Goal: Register for event/course

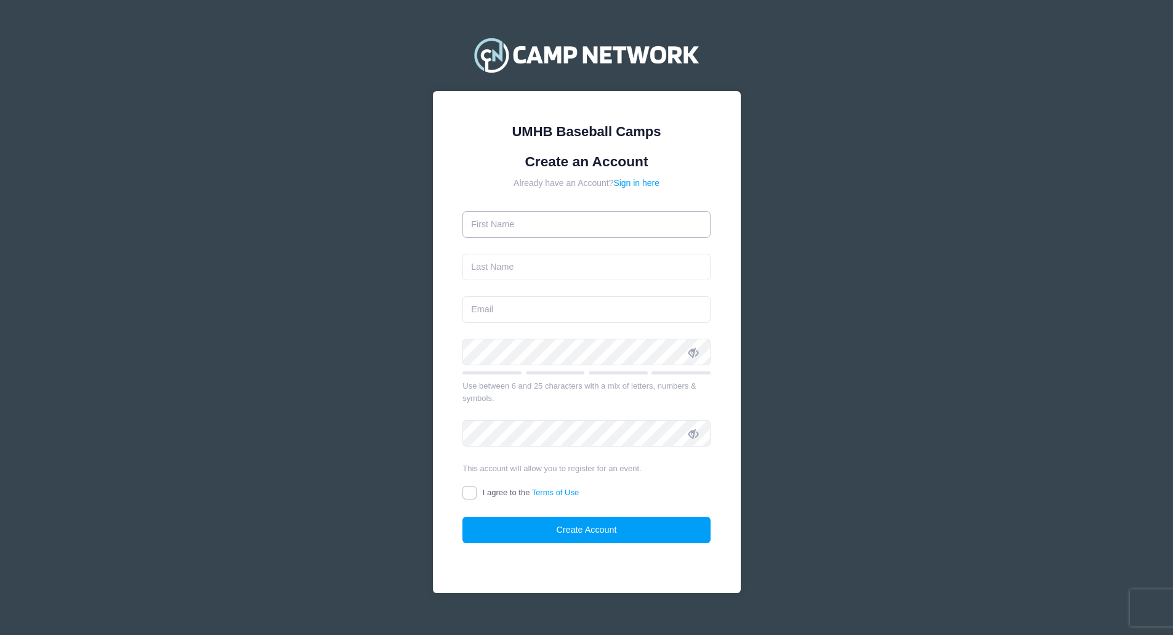
click at [560, 230] on input "text" at bounding box center [586, 224] width 248 height 26
type input "[PERSON_NAME]"
click at [681, 300] on input "email" at bounding box center [586, 309] width 248 height 26
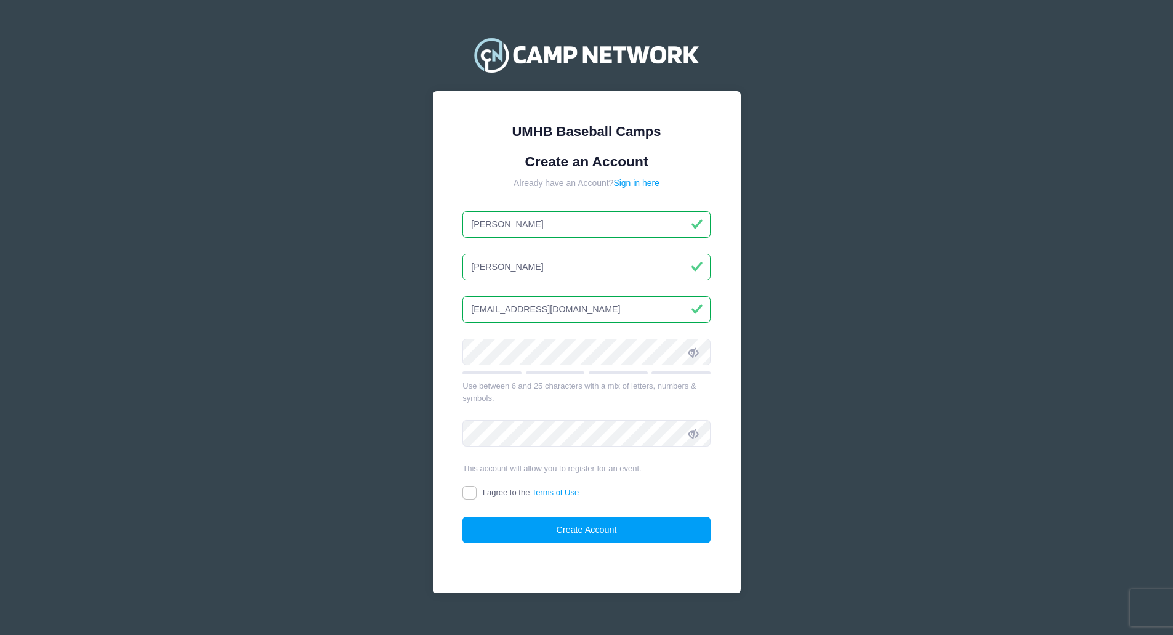
type input "[EMAIL_ADDRESS][DOMAIN_NAME]"
click at [802, 325] on div "UMHB Baseball Camps Create an Account Already have an Account? Sign in here [PE…" at bounding box center [586, 326] width 1173 height 653
click at [472, 492] on input "I agree to the Terms of Use" at bounding box center [469, 493] width 14 height 14
checkbox input "true"
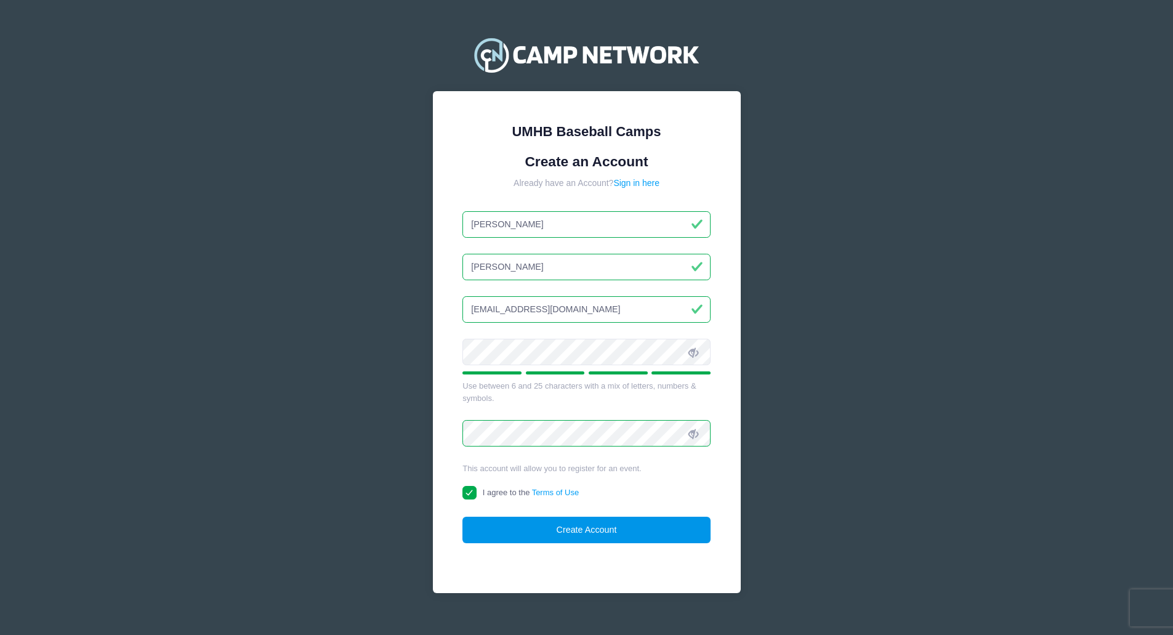
click at [562, 534] on button "Create Account" at bounding box center [586, 530] width 248 height 26
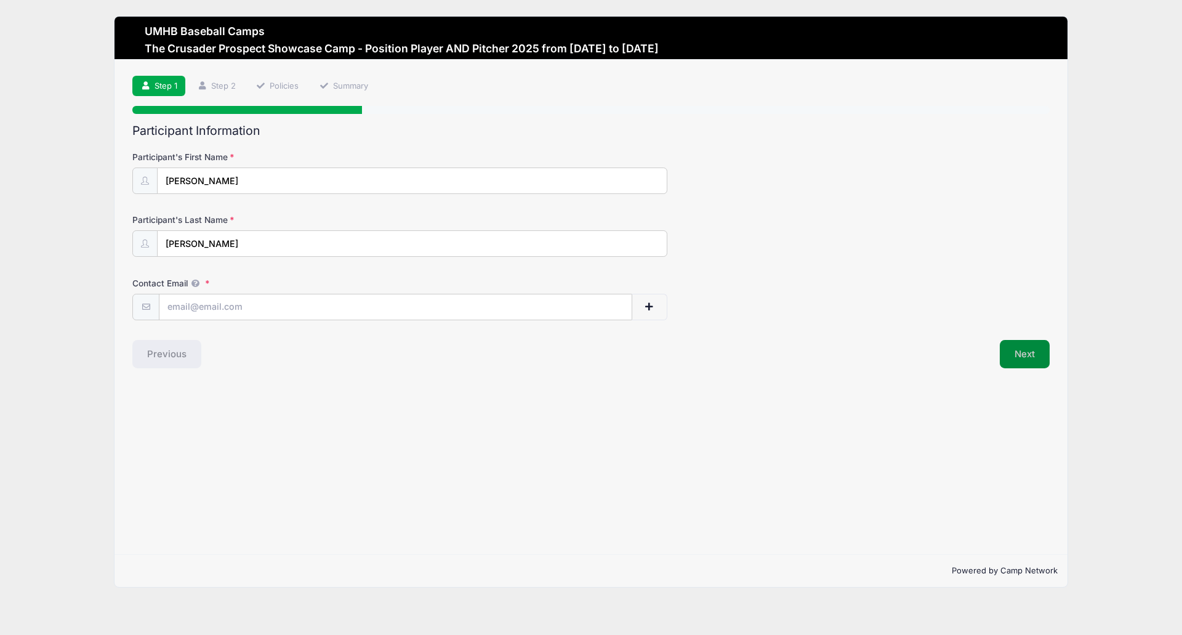
click at [1026, 353] on button "Next" at bounding box center [1025, 354] width 50 height 28
click at [337, 330] on span "Please enter participant's email address." at bounding box center [399, 329] width 535 height 11
click at [336, 309] on input "Contact Email" at bounding box center [395, 307] width 472 height 26
type input "[EMAIL_ADDRESS][DOMAIN_NAME]"
click at [1032, 356] on button "Next" at bounding box center [1025, 354] width 50 height 28
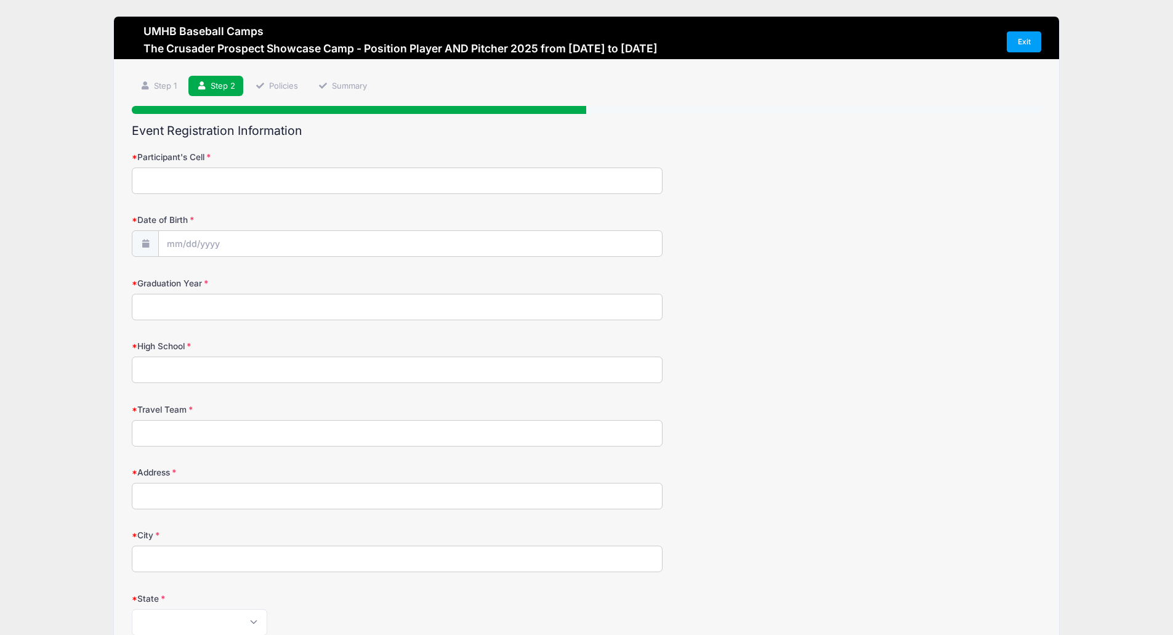
click at [267, 172] on input "Participant's Cell" at bounding box center [397, 180] width 531 height 26
type input "7137057271"
click at [254, 244] on input "Date of Birth" at bounding box center [410, 244] width 502 height 26
click at [269, 275] on input "2025" at bounding box center [274, 276] width 40 height 18
click at [284, 277] on input "2025" at bounding box center [274, 276] width 40 height 18
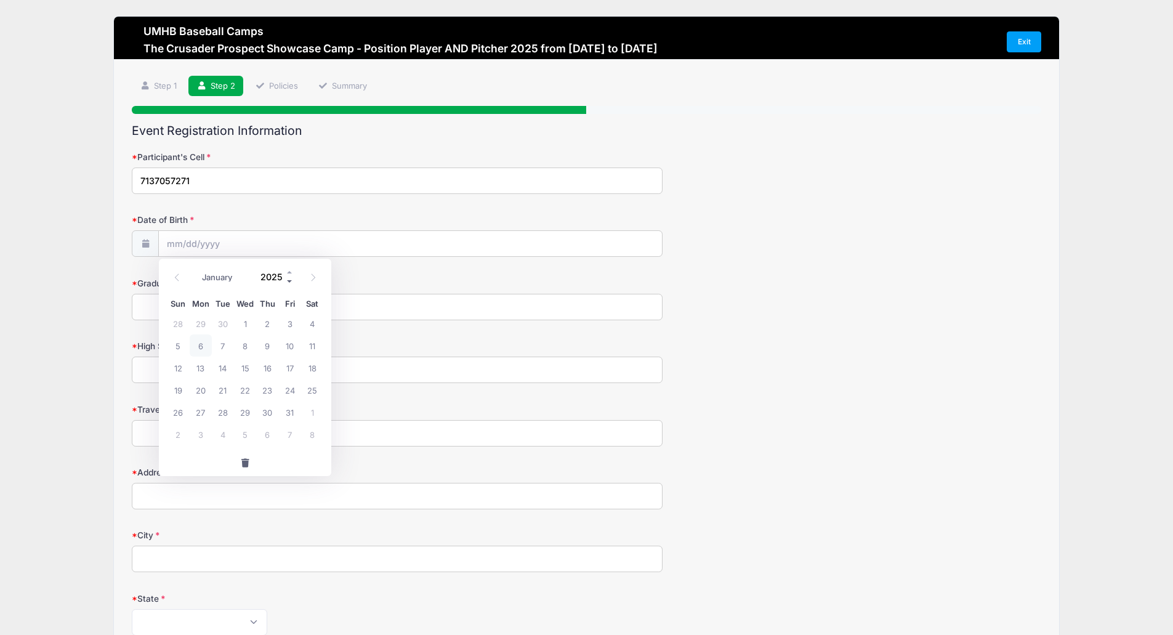
click at [290, 281] on span at bounding box center [290, 280] width 9 height 9
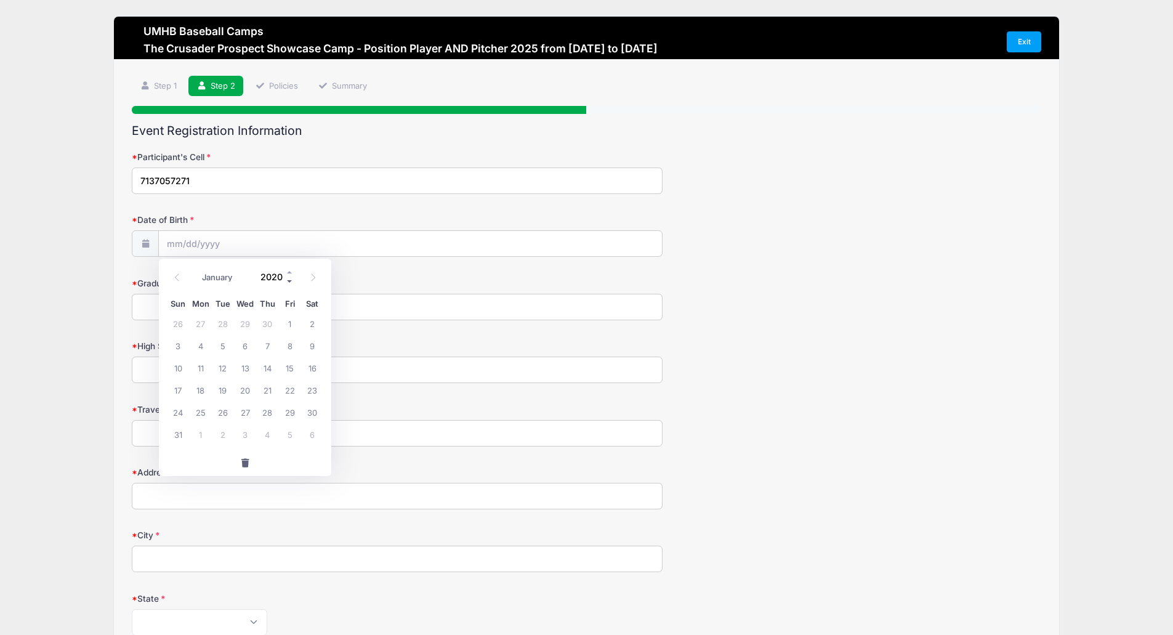
click at [290, 281] on span at bounding box center [290, 280] width 9 height 9
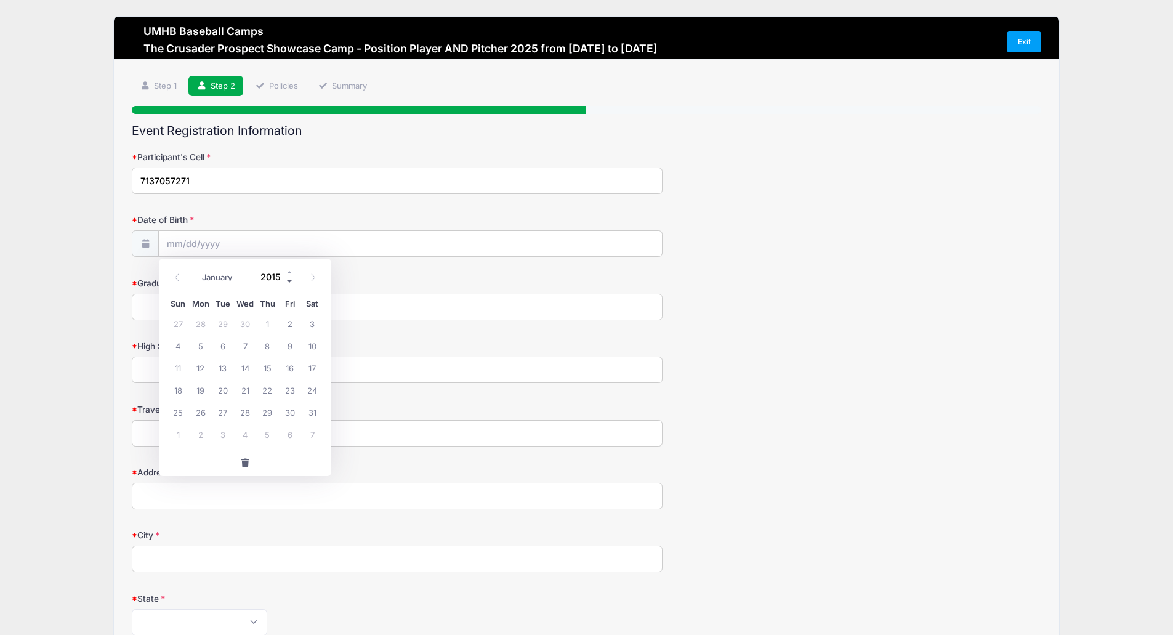
click at [290, 281] on span at bounding box center [290, 280] width 9 height 9
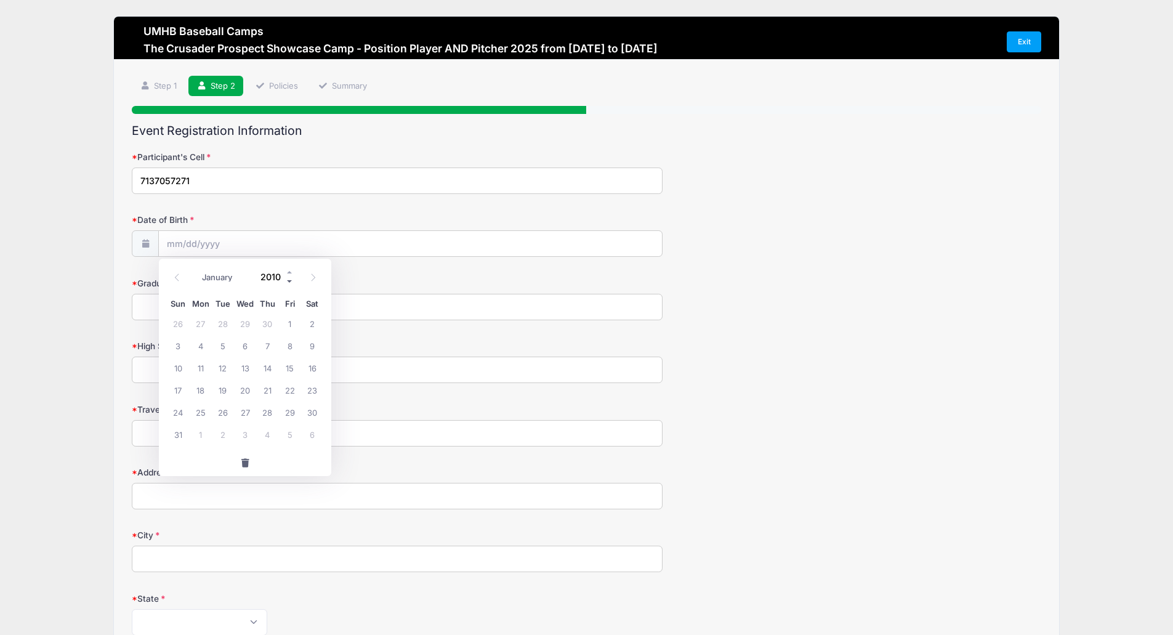
click at [290, 281] on span at bounding box center [290, 280] width 9 height 9
type input "2008"
click at [208, 273] on select "January February March April May June July August September October November De…" at bounding box center [223, 277] width 55 height 16
select select "1"
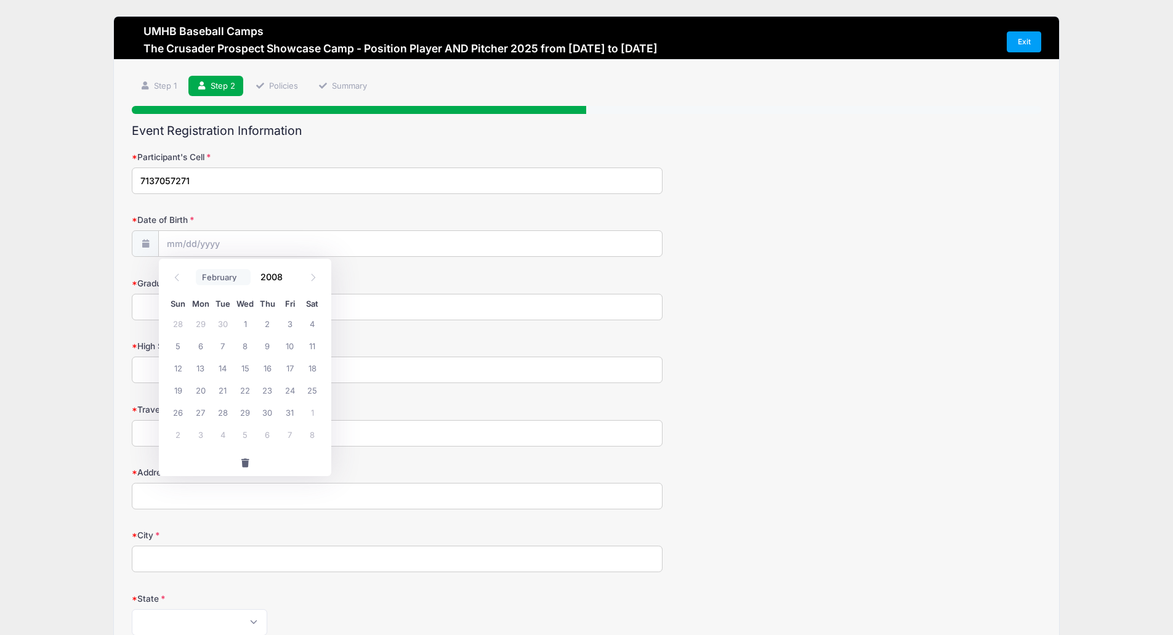
click at [196, 269] on select "January February March April May June July August September October November De…" at bounding box center [223, 277] width 55 height 16
click at [222, 364] on span "12" at bounding box center [223, 367] width 22 height 22
type input "02/12/2008"
click at [195, 310] on input "Graduation Year" at bounding box center [397, 307] width 531 height 26
type input "2026"
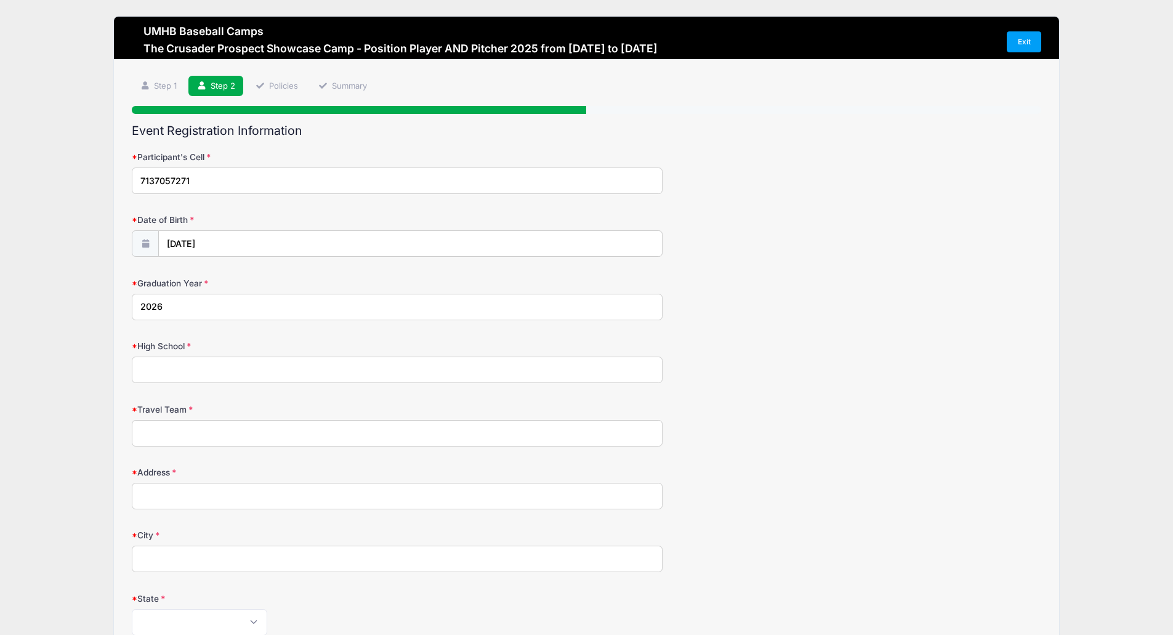
click at [214, 363] on input "High School" at bounding box center [397, 369] width 531 height 26
type input "Bridgeland High School"
click at [236, 438] on input "Travel Team" at bounding box center [397, 433] width 531 height 26
type input "Hunter Pence 2026 Williams"
click at [313, 503] on input "Address" at bounding box center [397, 496] width 531 height 26
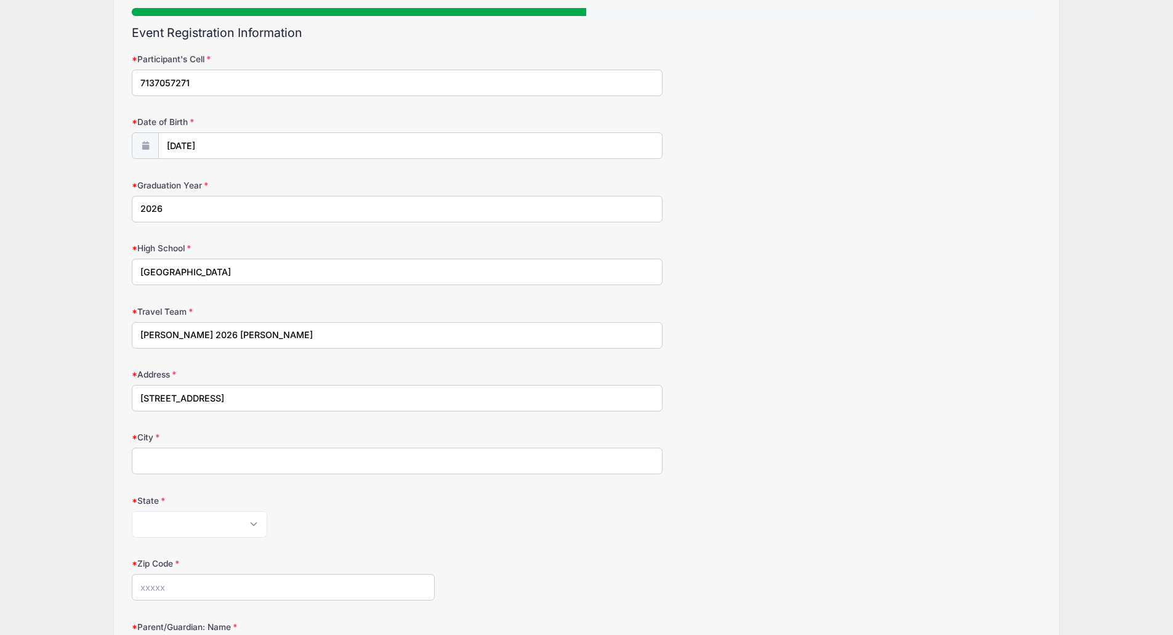
scroll to position [246, 0]
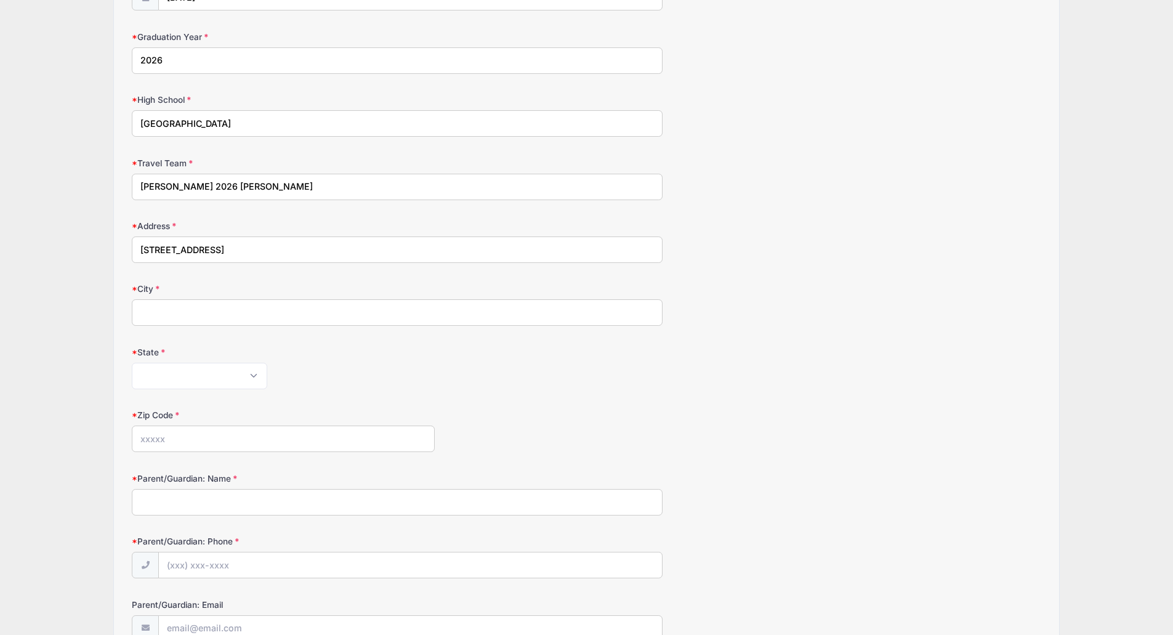
type input "12506 Shady Bliss Circle"
click at [214, 316] on input "City" at bounding box center [397, 312] width 531 height 26
type input "Cypress"
select select "TX"
click at [257, 437] on input "Zip Code" at bounding box center [283, 438] width 303 height 26
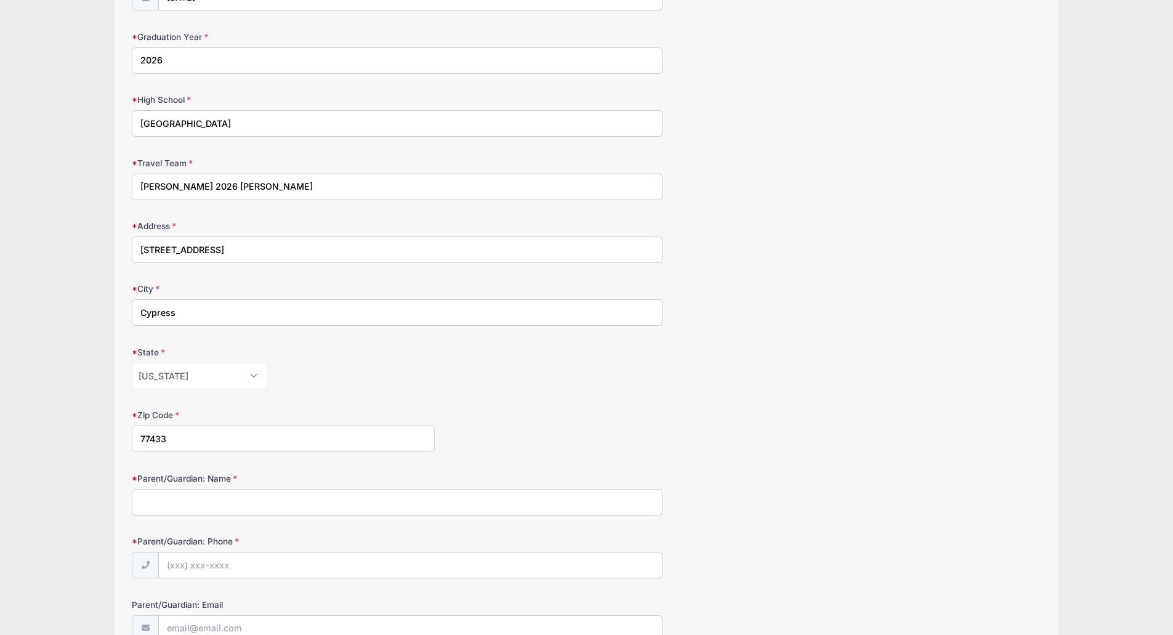
type input "77433"
click at [512, 393] on form "Participant's Cell 7137057271 Date of Birth 02/12/2008 Graduation Year 2026 Hig…" at bounding box center [586, 436] width 909 height 1063
click at [233, 495] on input "Parent/Guardian: Name" at bounding box center [397, 502] width 531 height 26
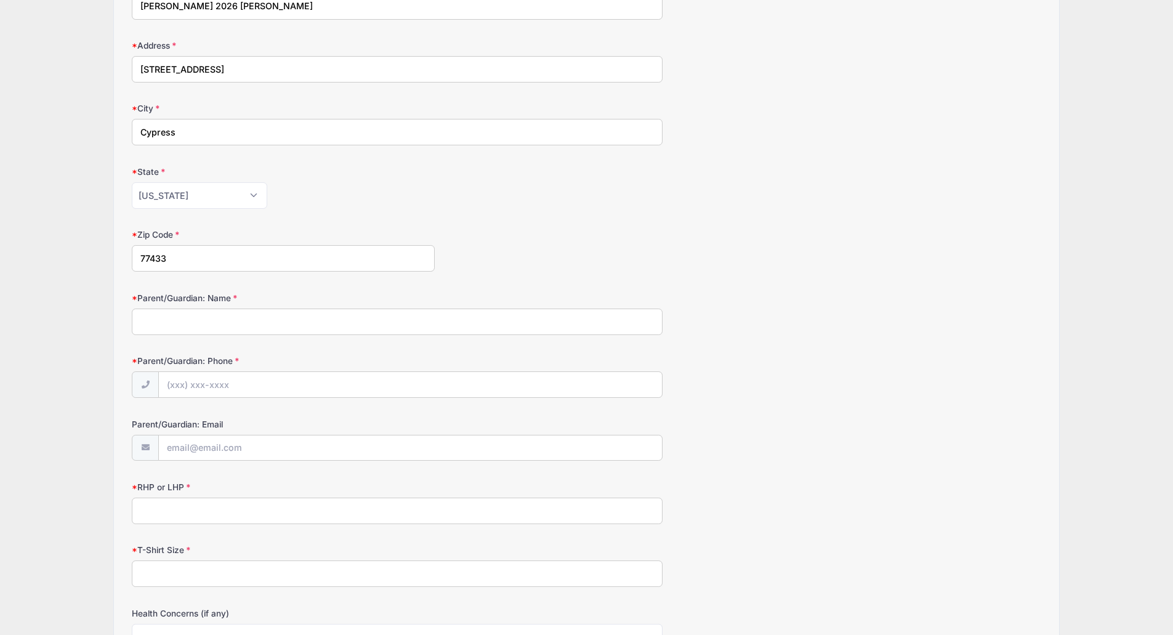
scroll to position [492, 0]
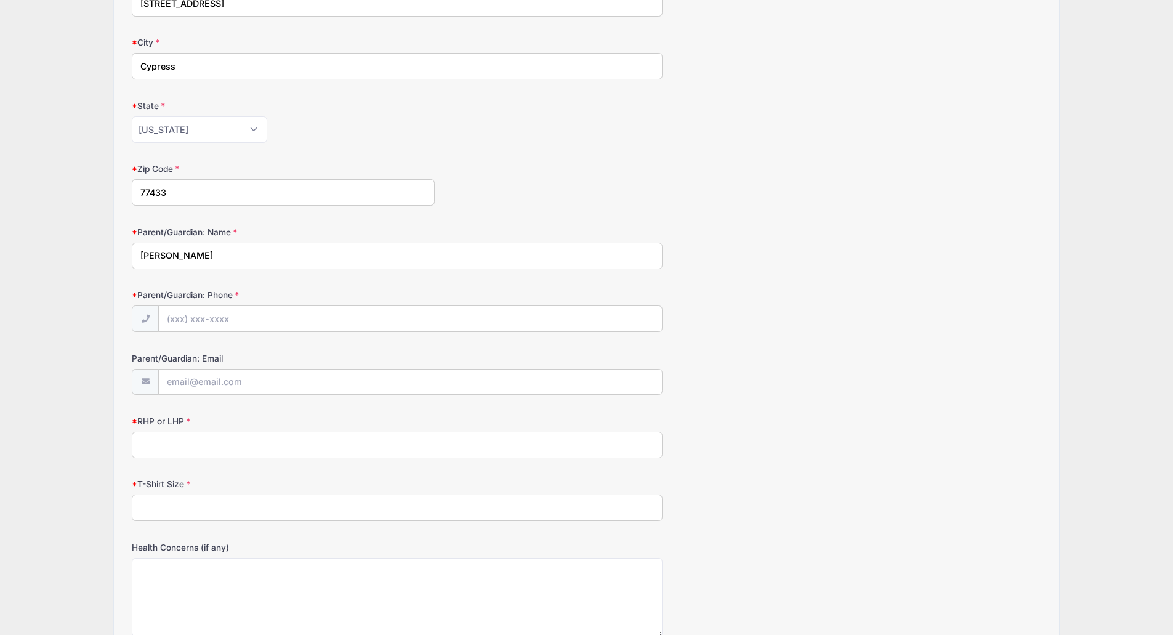
type input "Mark Daigle"
click at [237, 321] on input "Parent/Guardian: Phone" at bounding box center [410, 319] width 502 height 26
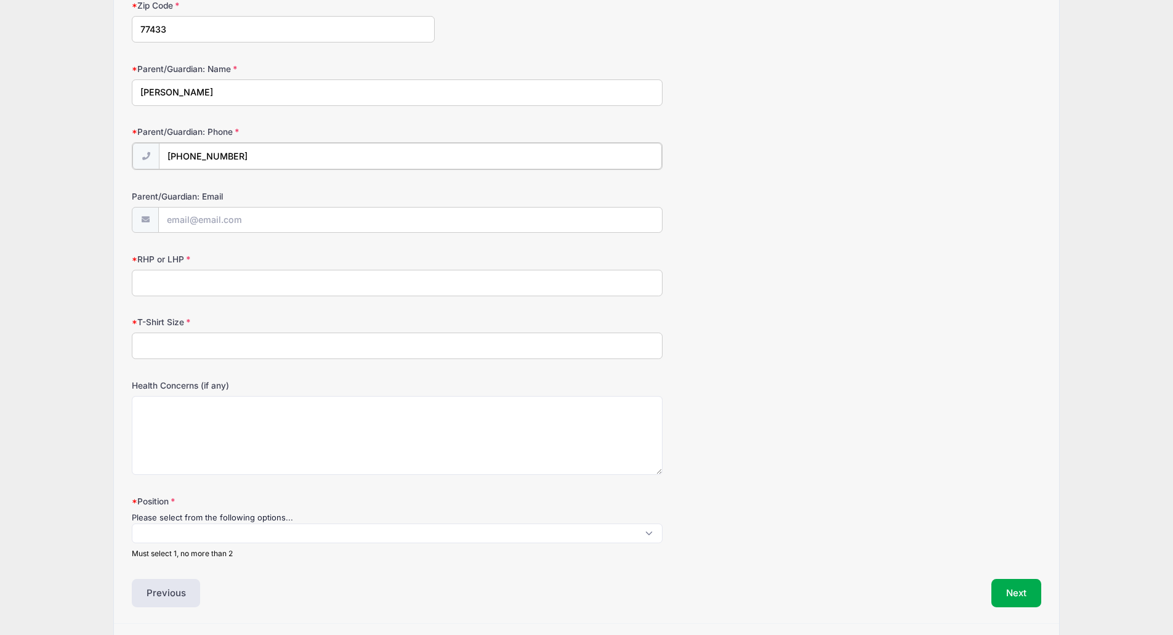
scroll to position [677, 0]
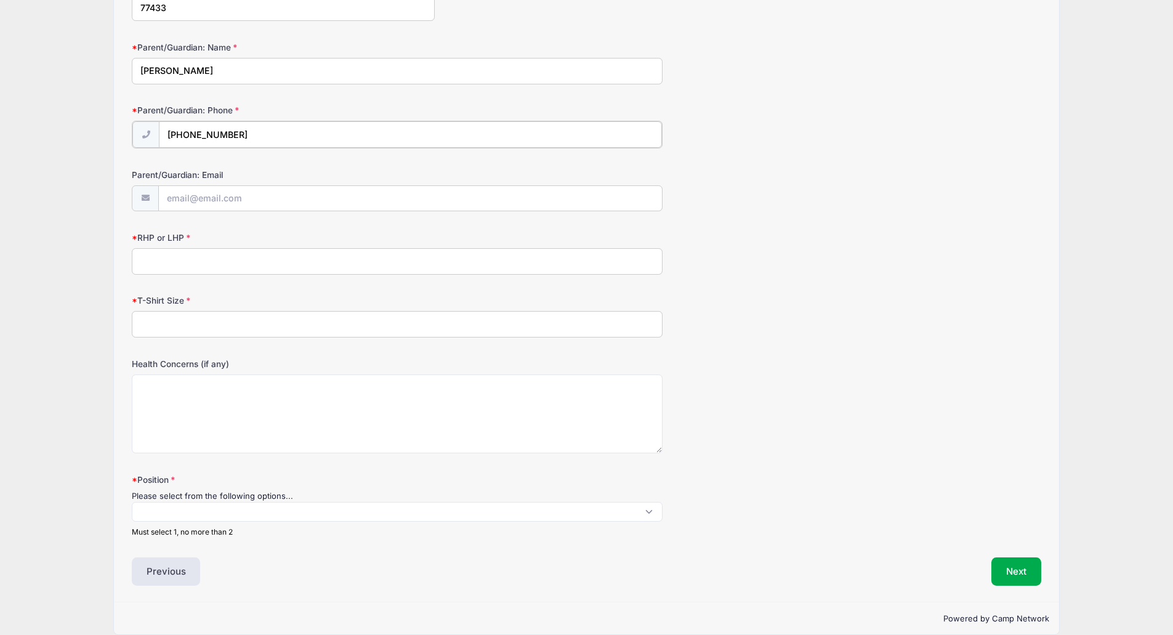
type input "(713) 705-4292"
click at [237, 196] on input "Parent/Guardian: Email" at bounding box center [410, 198] width 502 height 26
type input "mark@fireproofcontractors.com"
click at [251, 254] on input "RHP or LHP" at bounding box center [397, 260] width 531 height 26
type input "RH"
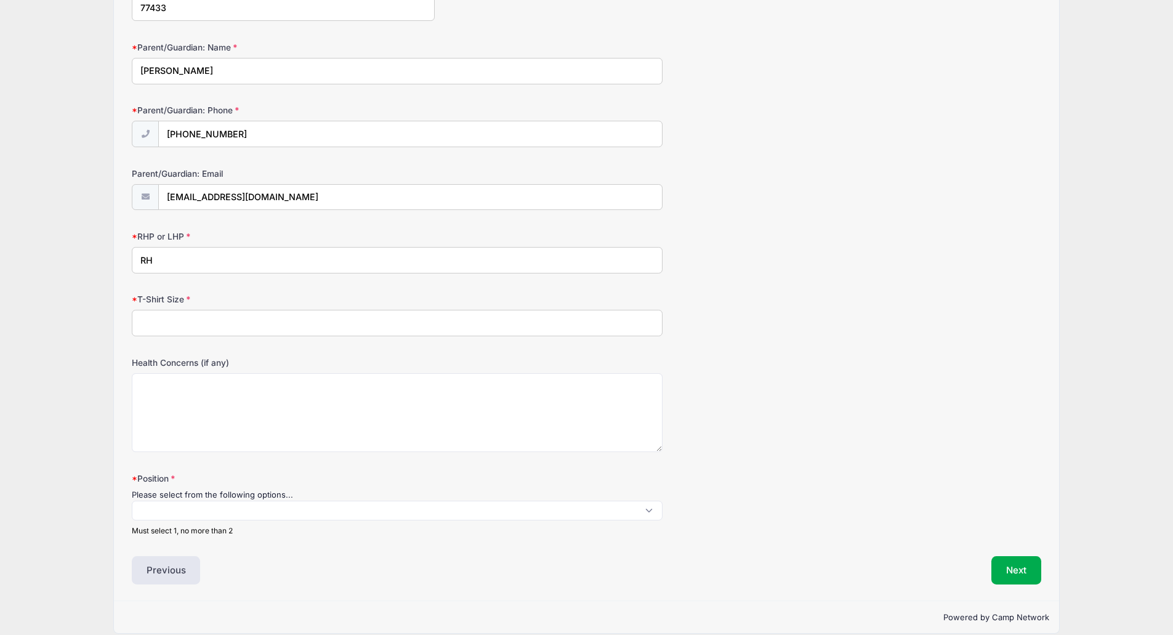
click at [297, 323] on input "T-Shirt Size" at bounding box center [397, 323] width 531 height 26
click at [239, 506] on span at bounding box center [397, 511] width 531 height 20
click at [357, 518] on span "× 3B" at bounding box center [397, 513] width 531 height 25
click at [152, 511] on button "×" at bounding box center [151, 513] width 7 height 5
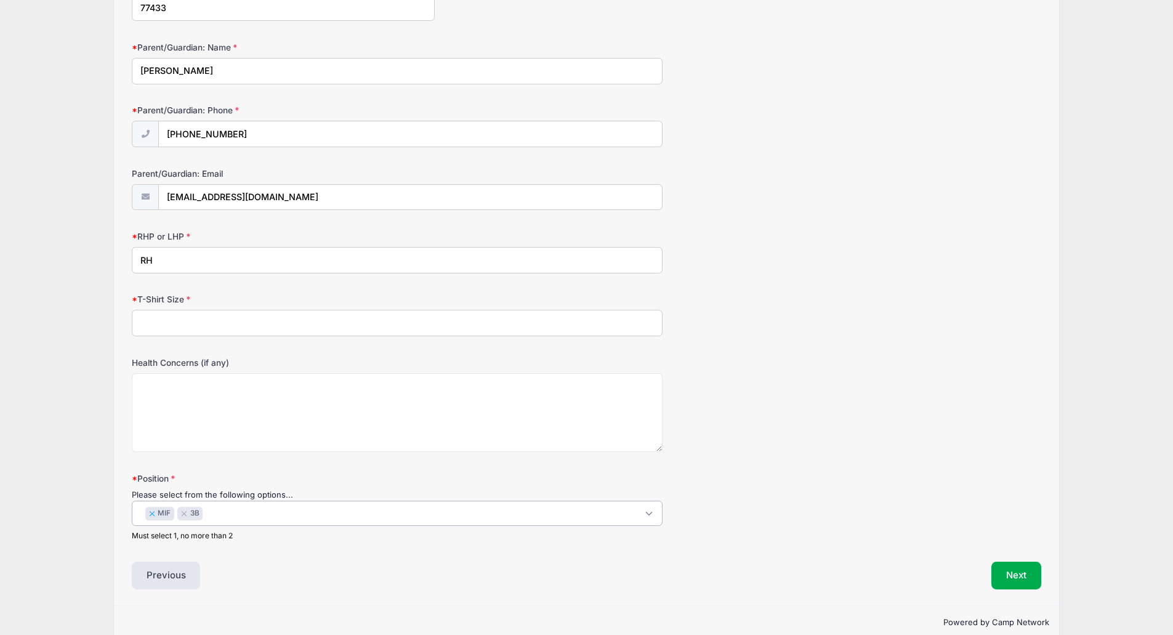
select select "3B"
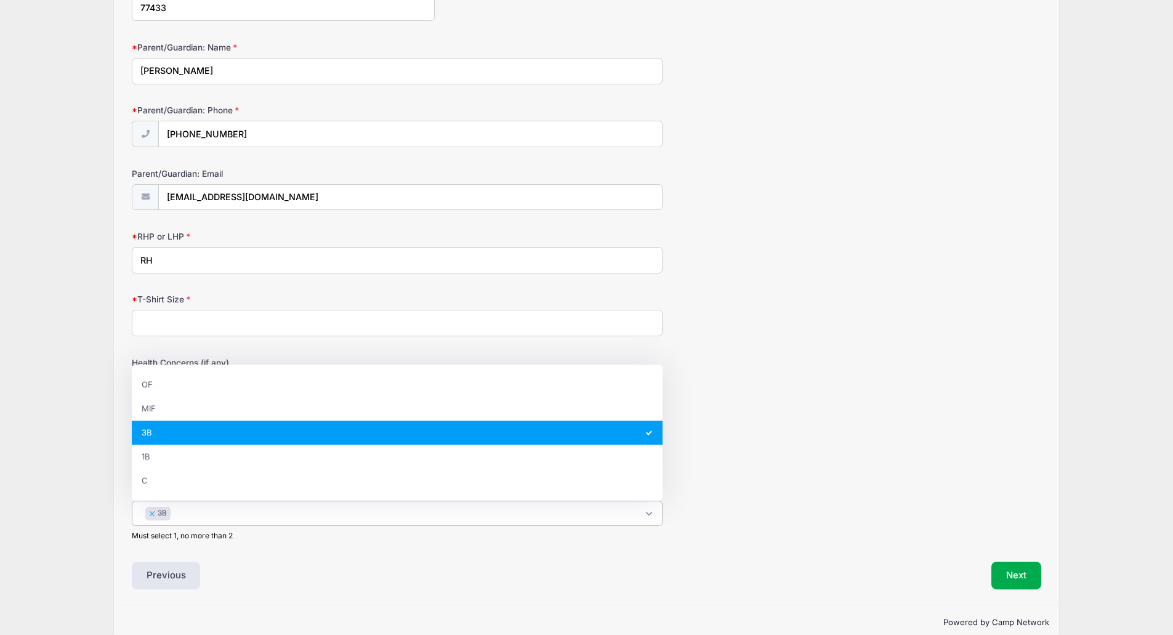
click at [151, 513] on button "×" at bounding box center [151, 513] width 7 height 5
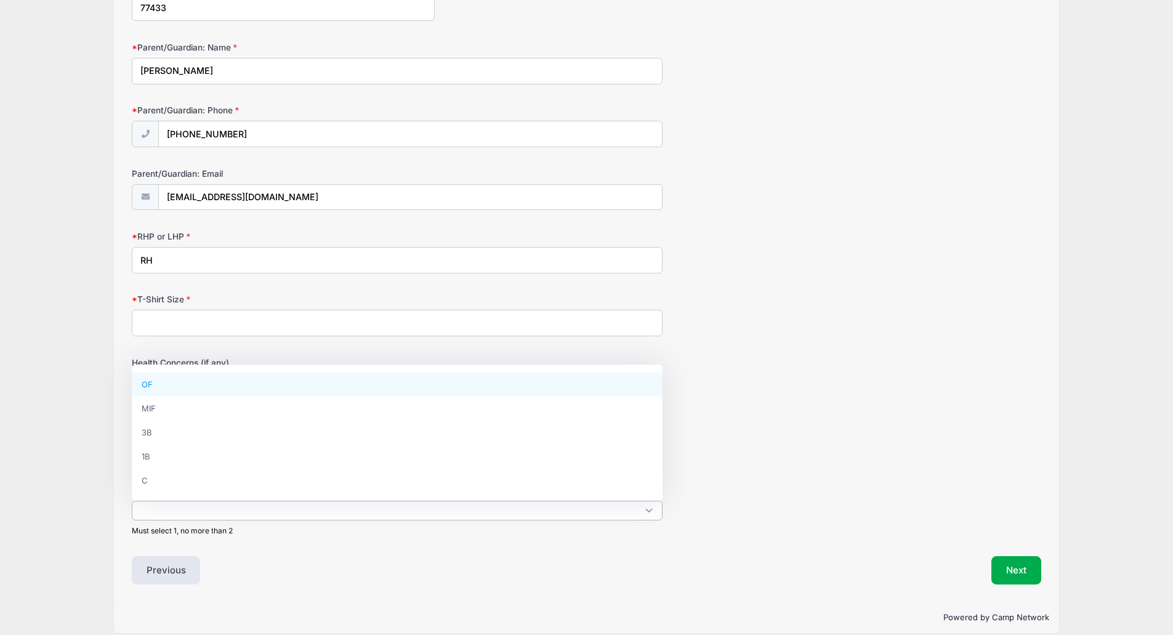
click at [184, 519] on span at bounding box center [397, 511] width 531 height 20
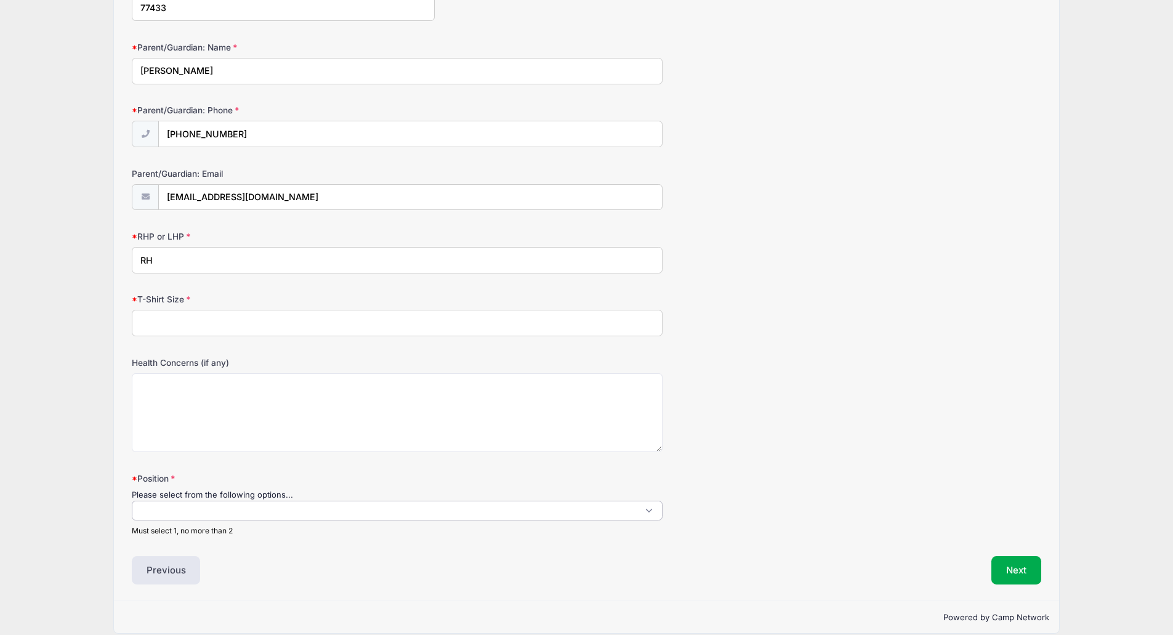
click at [196, 513] on span at bounding box center [397, 511] width 531 height 20
click at [184, 513] on span "× MIF" at bounding box center [397, 513] width 531 height 25
click at [151, 512] on button "×" at bounding box center [151, 513] width 7 height 5
select select "3B"
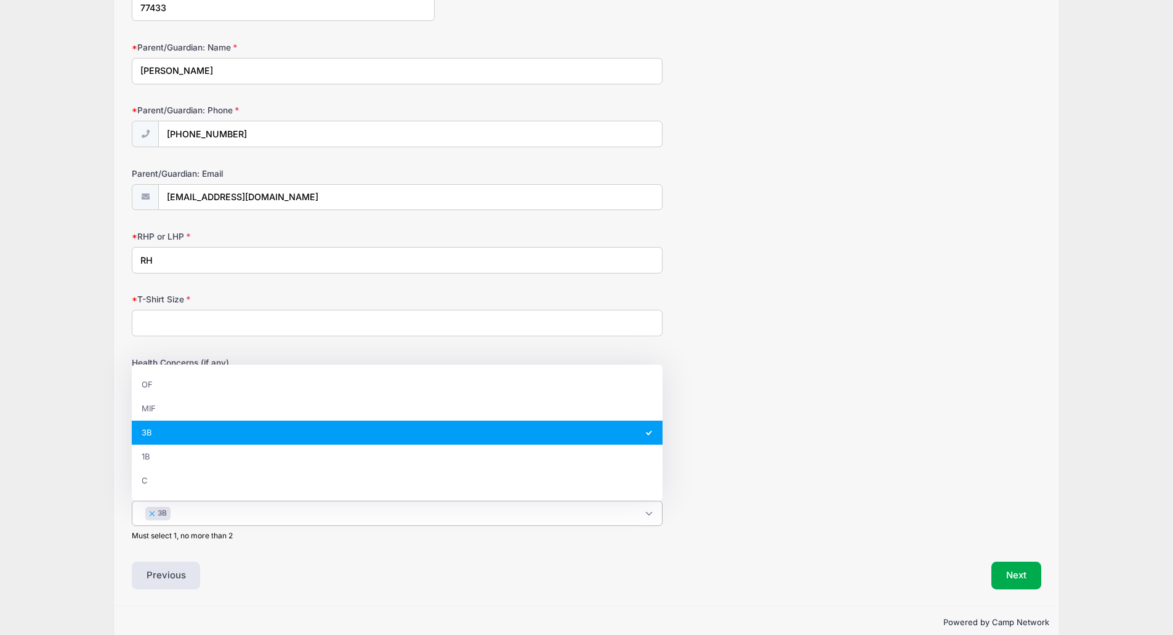
click at [153, 513] on button "×" at bounding box center [151, 513] width 7 height 5
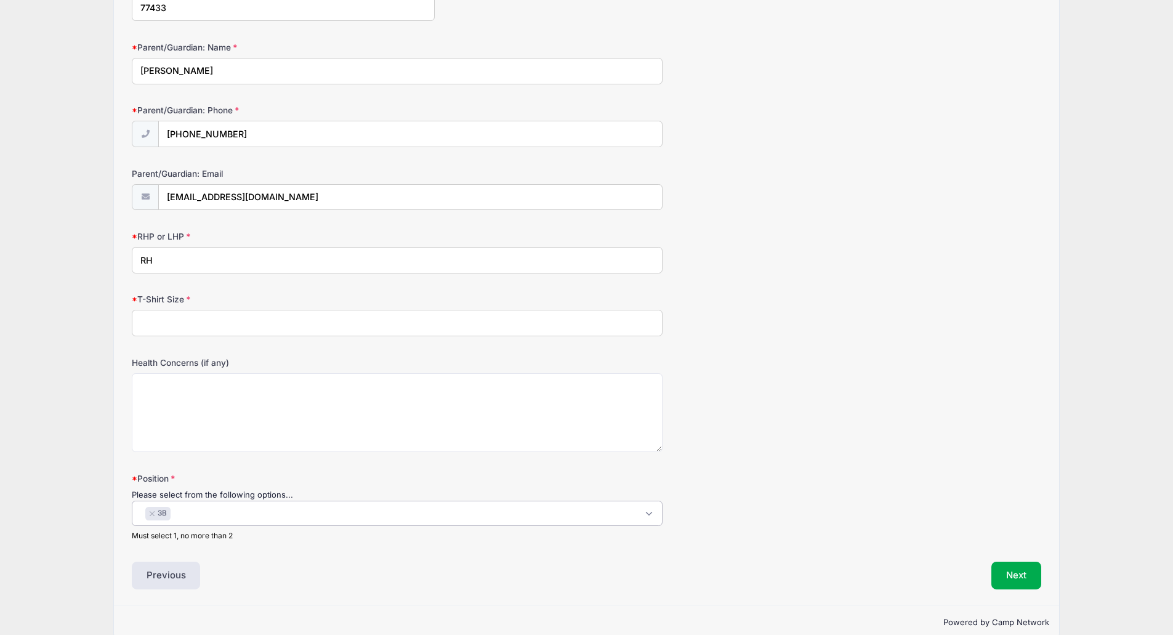
click at [198, 514] on span "× 3B" at bounding box center [397, 513] width 531 height 25
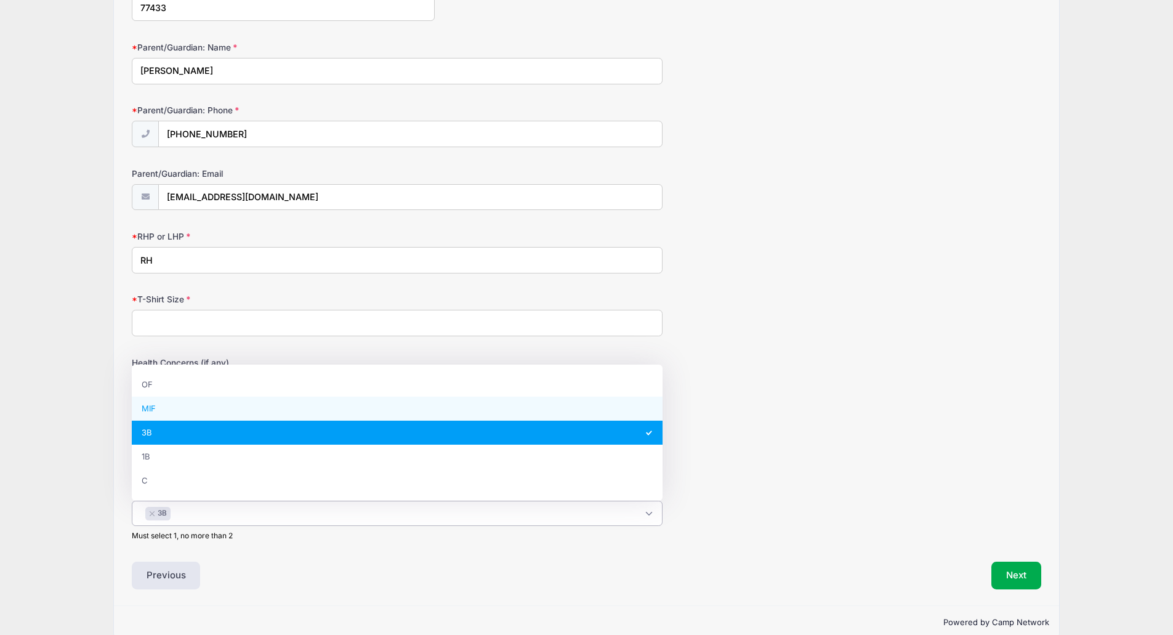
select select "MIF"
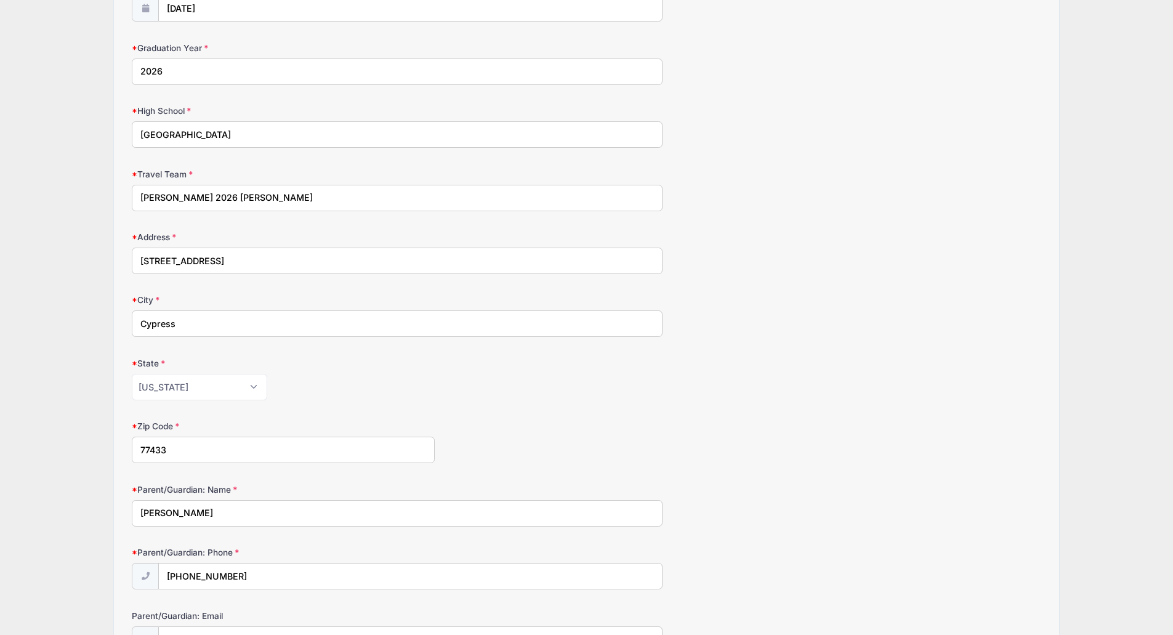
scroll to position [697, 0]
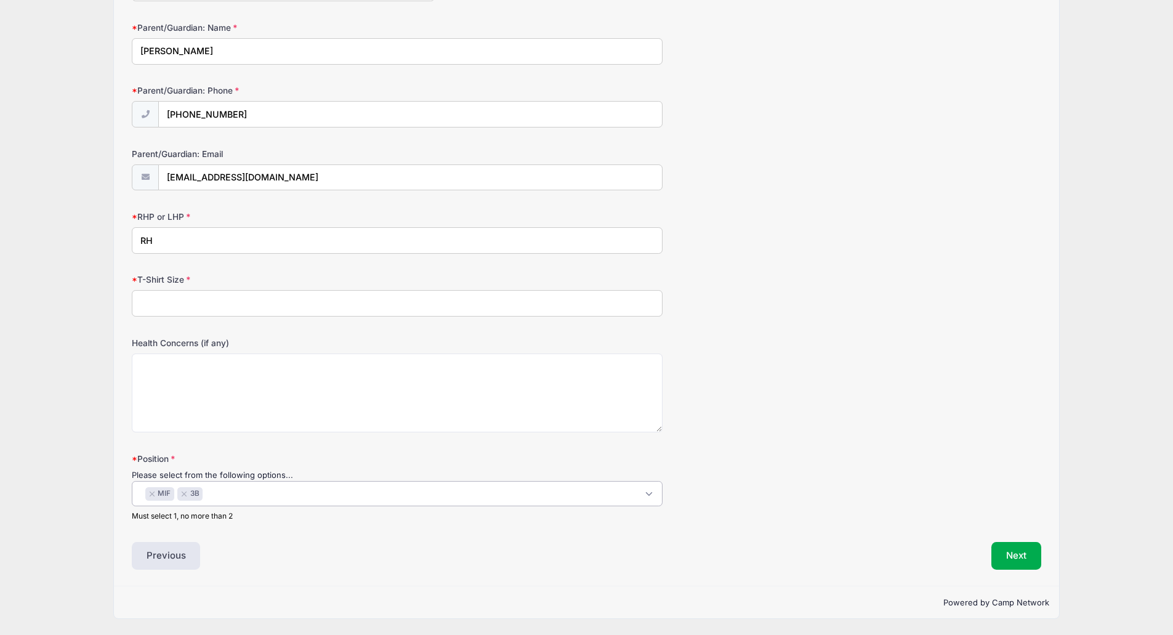
click at [213, 308] on input "T-Shirt Size" at bounding box center [397, 303] width 531 height 26
type input "L"
click at [1016, 559] on button "Next" at bounding box center [1016, 556] width 50 height 28
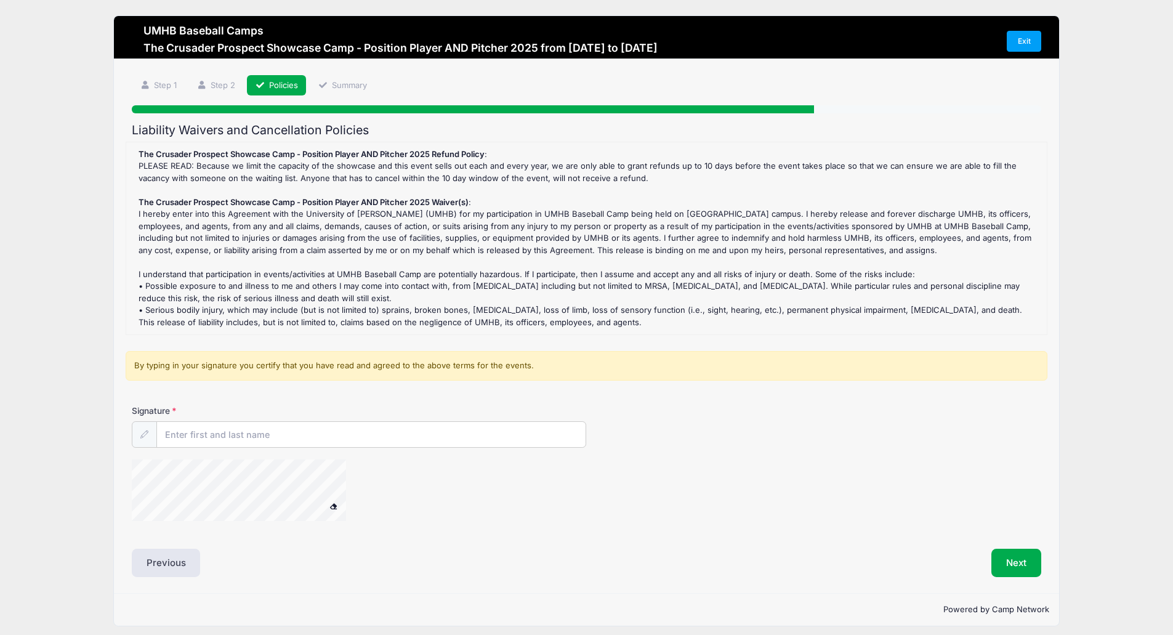
scroll to position [0, 0]
click at [244, 439] on input "Signature" at bounding box center [371, 435] width 429 height 26
click at [220, 81] on link "Step 2" at bounding box center [215, 86] width 55 height 20
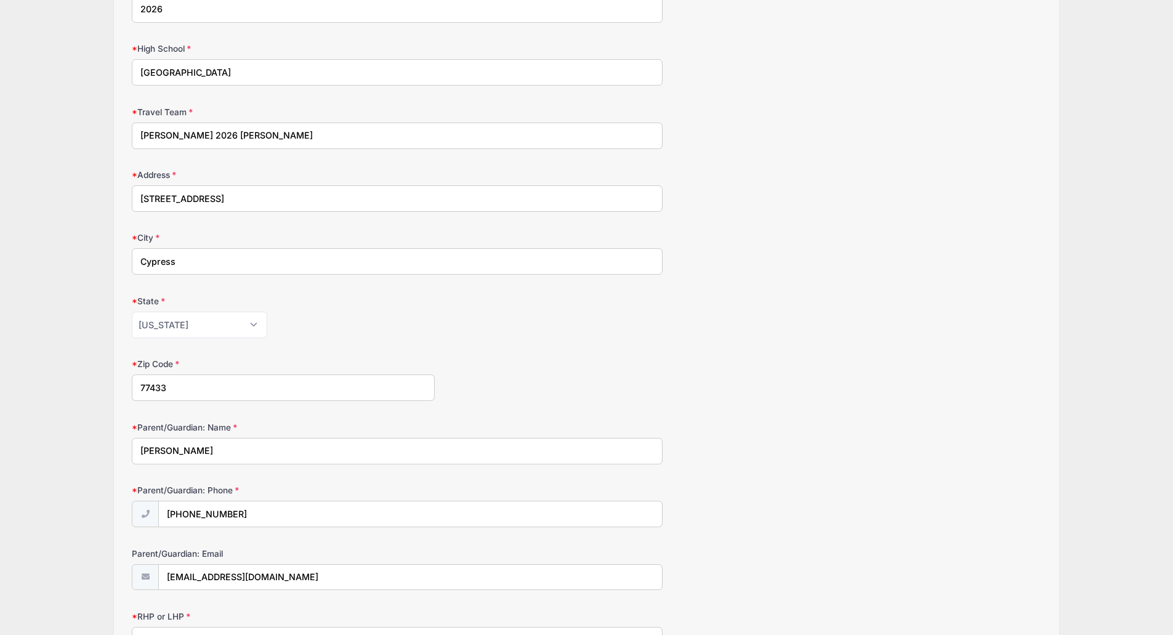
scroll to position [431, 0]
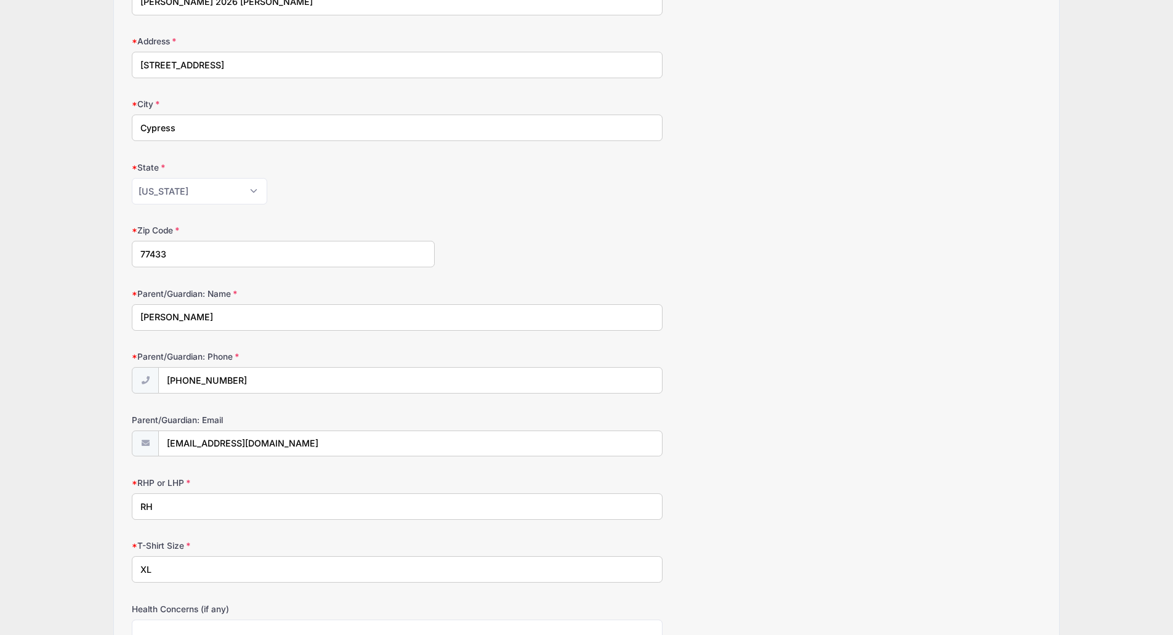
click at [166, 573] on input "XL" at bounding box center [397, 569] width 531 height 26
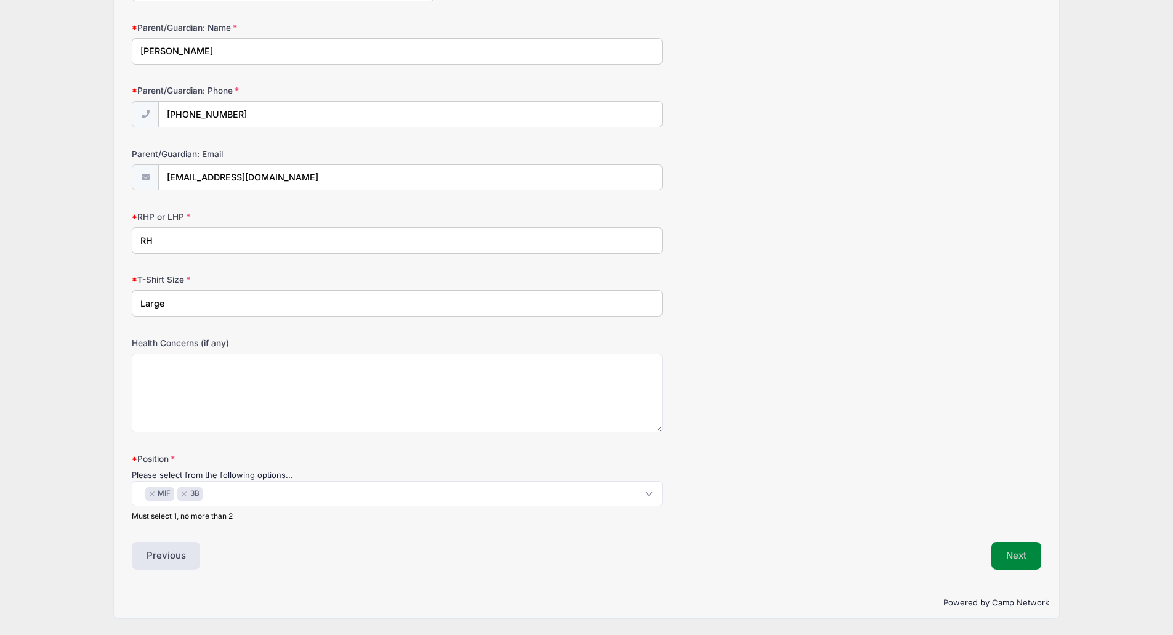
type input "Large"
click at [1018, 555] on button "Next" at bounding box center [1016, 556] width 50 height 28
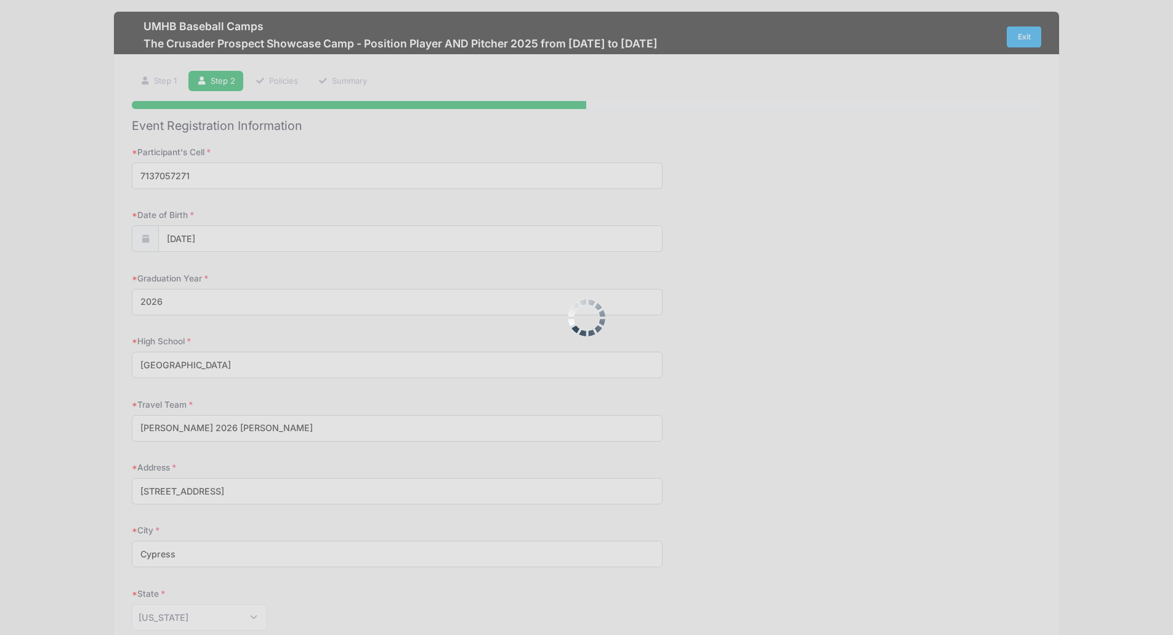
scroll to position [0, 0]
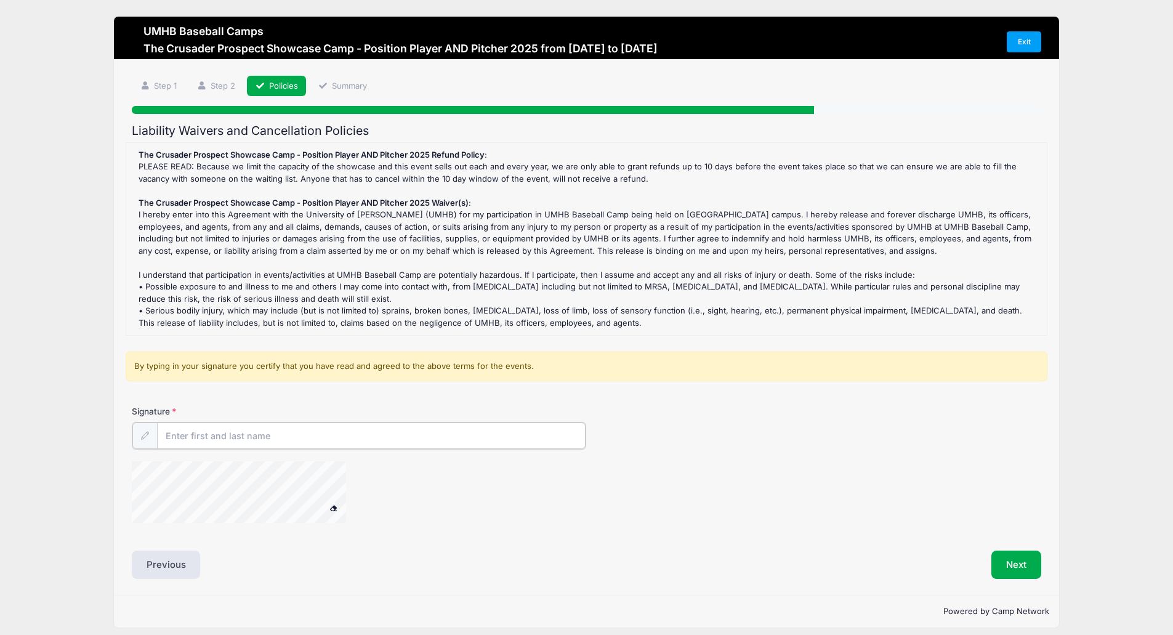
click at [243, 434] on input "Signature" at bounding box center [371, 435] width 429 height 26
click at [1016, 565] on button "Next" at bounding box center [1016, 563] width 50 height 28
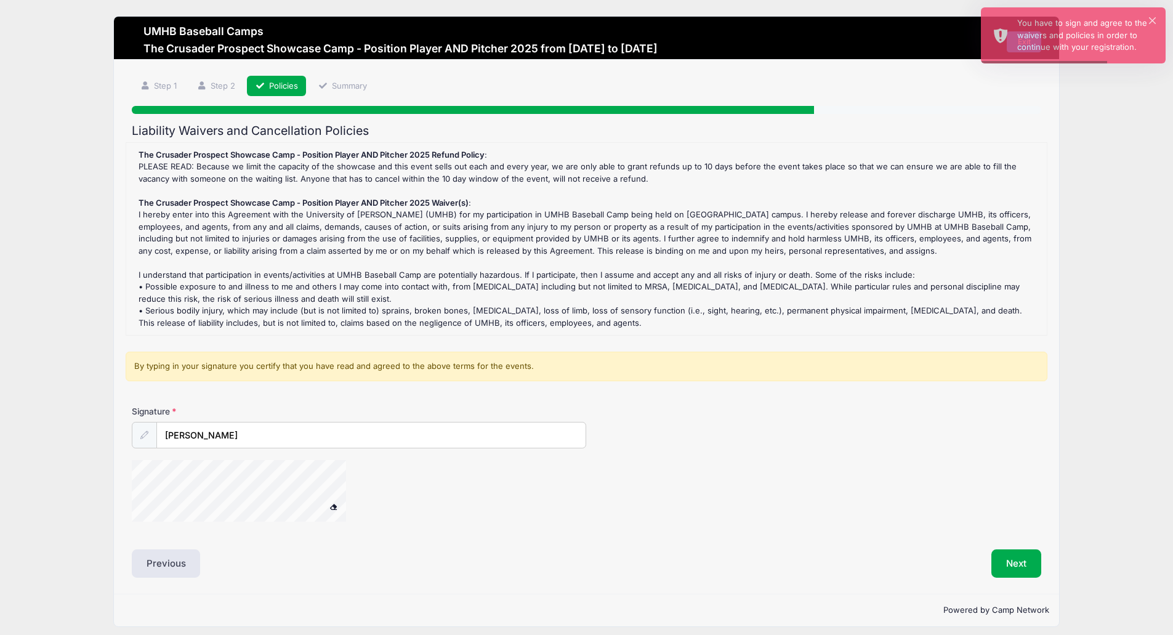
click at [335, 513] on button at bounding box center [334, 506] width 22 height 15
click at [135, 438] on div at bounding box center [144, 435] width 25 height 26
click at [141, 438] on icon at bounding box center [144, 435] width 8 height 8
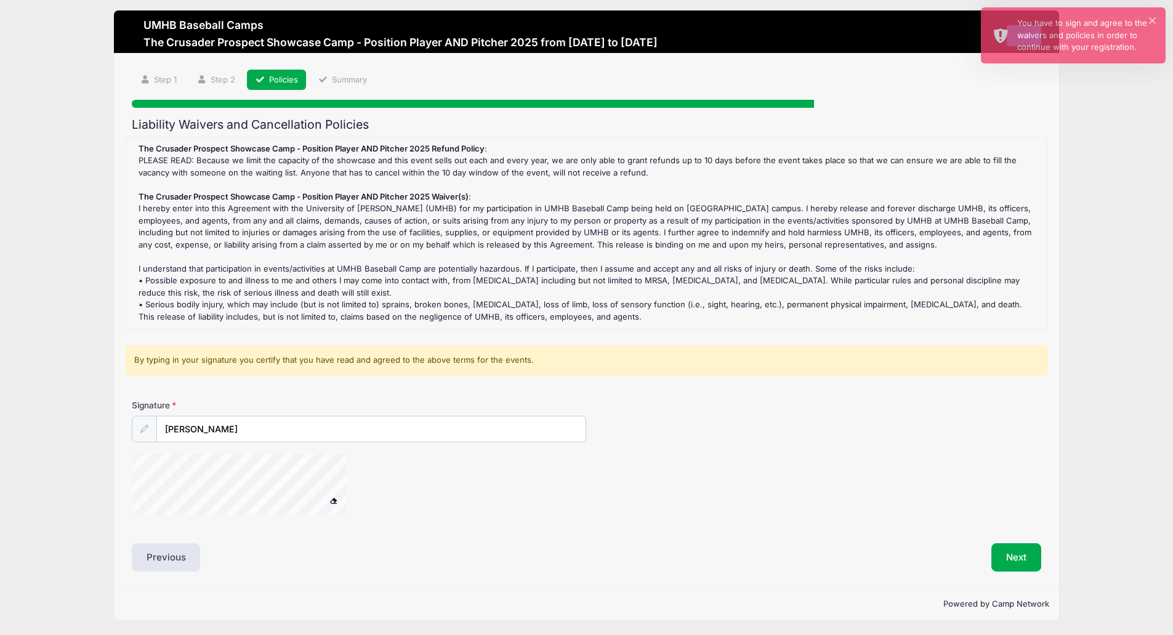
scroll to position [8, 0]
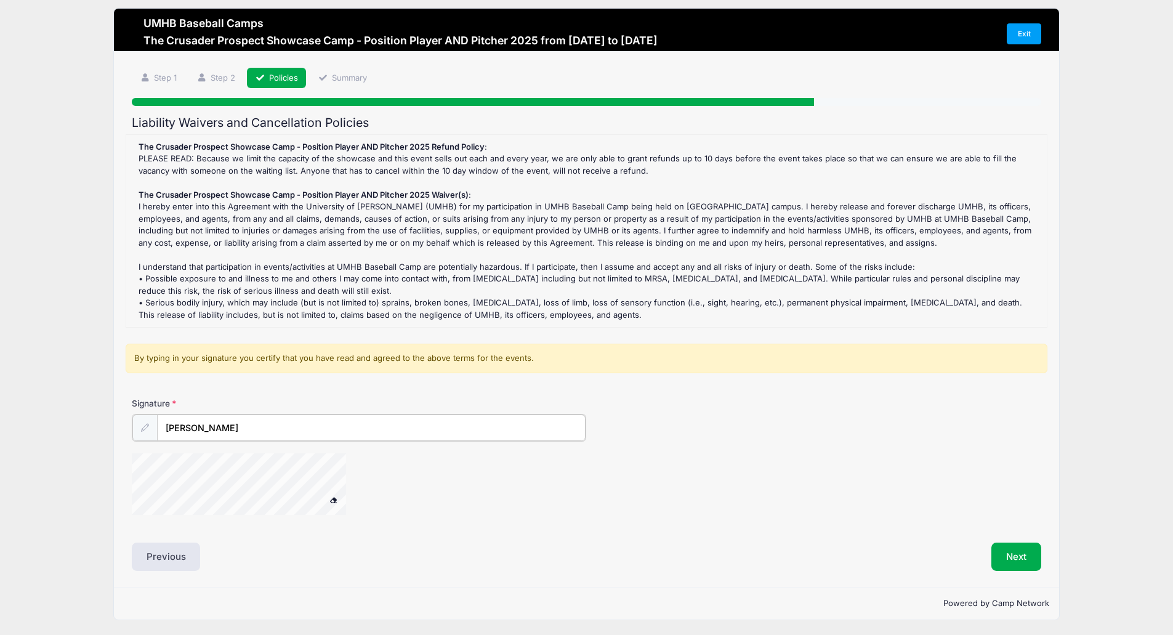
click at [273, 433] on input "Andrew Daigle" at bounding box center [371, 427] width 429 height 26
click at [334, 498] on span at bounding box center [333, 498] width 9 height 7
click at [334, 499] on span at bounding box center [333, 498] width 9 height 7
click at [1019, 564] on button "Next" at bounding box center [1016, 555] width 50 height 28
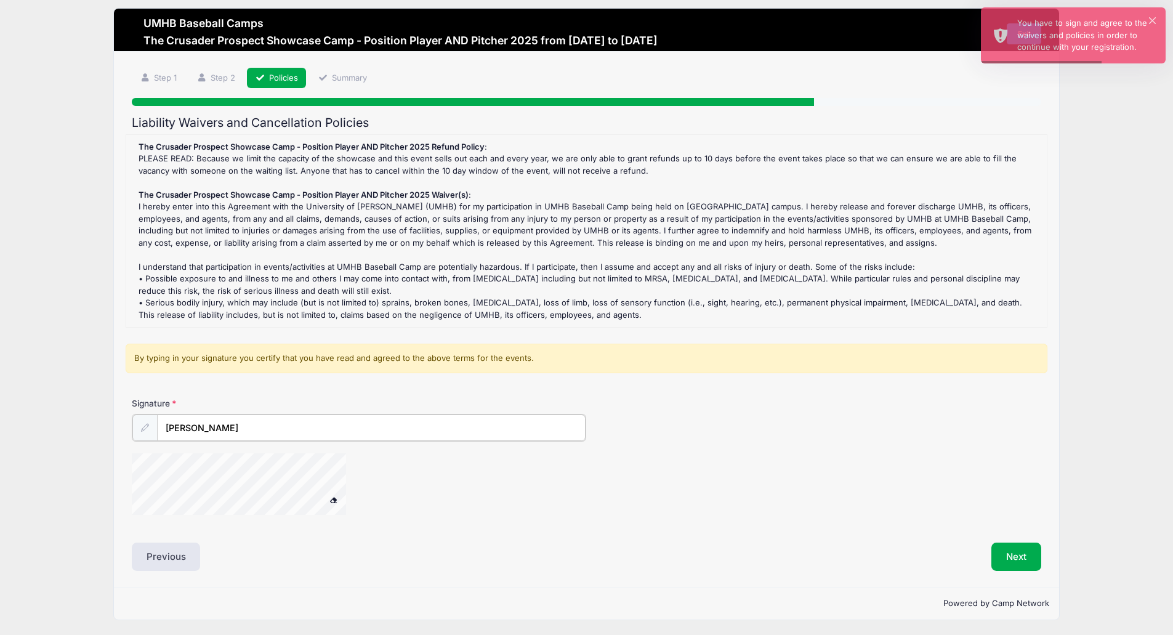
click at [225, 424] on input "Andrew Daigle" at bounding box center [371, 427] width 429 height 26
type input "A"
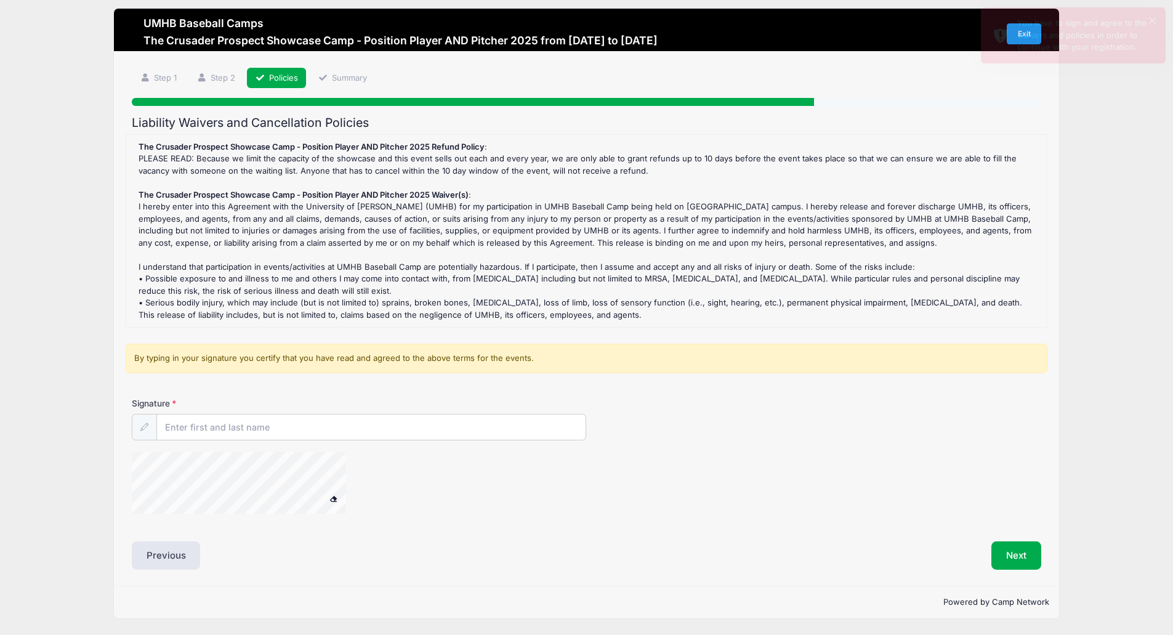
click at [138, 431] on div at bounding box center [144, 427] width 25 height 26
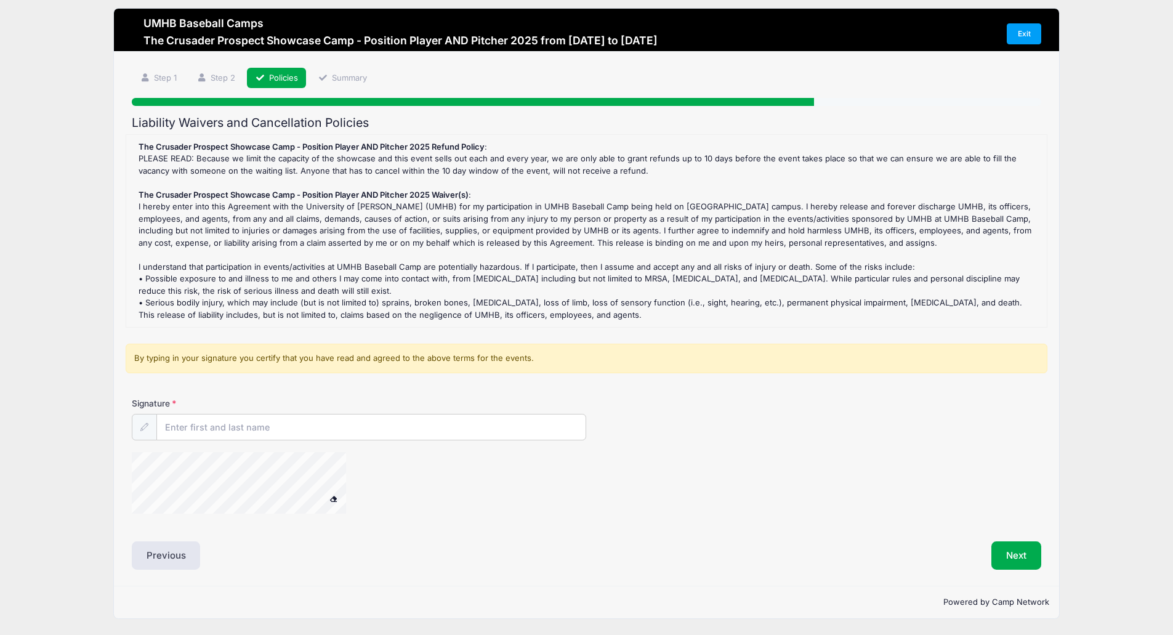
click at [156, 410] on div "Signature" at bounding box center [586, 418] width 909 height 43
click at [203, 427] on input "Signature" at bounding box center [371, 427] width 429 height 26
type input "Andrew Daigle"
click at [300, 233] on div "The Crusader Prospect Showcase Camp - Position Player AND Pitcher 2025 Refund P…" at bounding box center [586, 231] width 908 height 180
click at [178, 357] on div "By typing in your signature you certify that you have read and agreed to the ab…" at bounding box center [587, 359] width 922 height 30
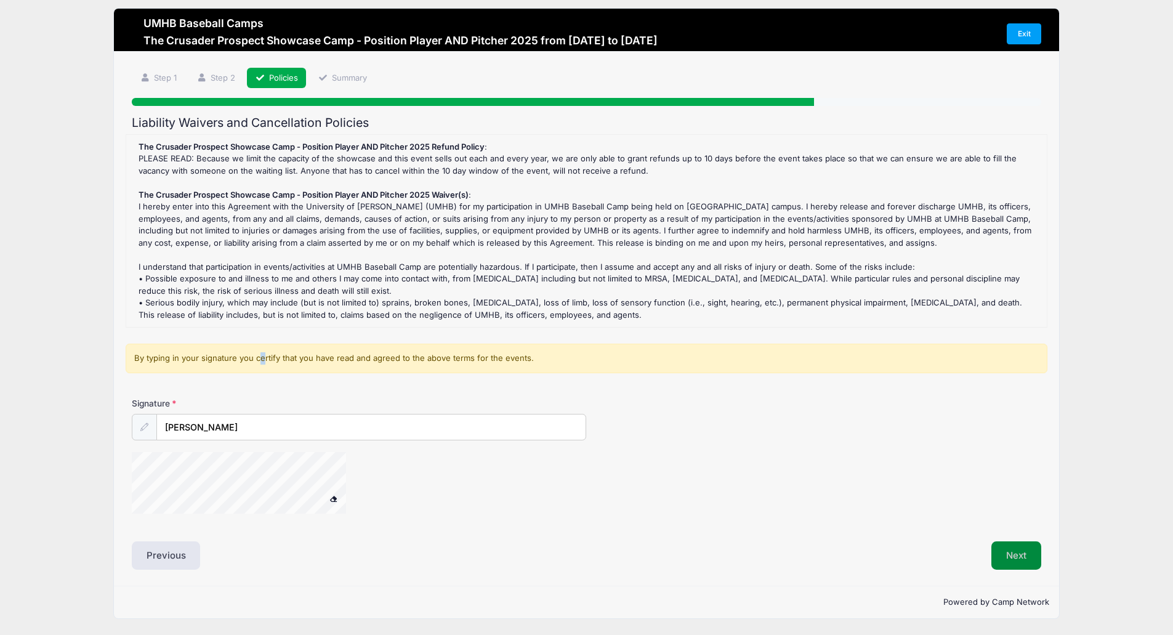
click at [1003, 568] on button "Next" at bounding box center [1016, 555] width 50 height 28
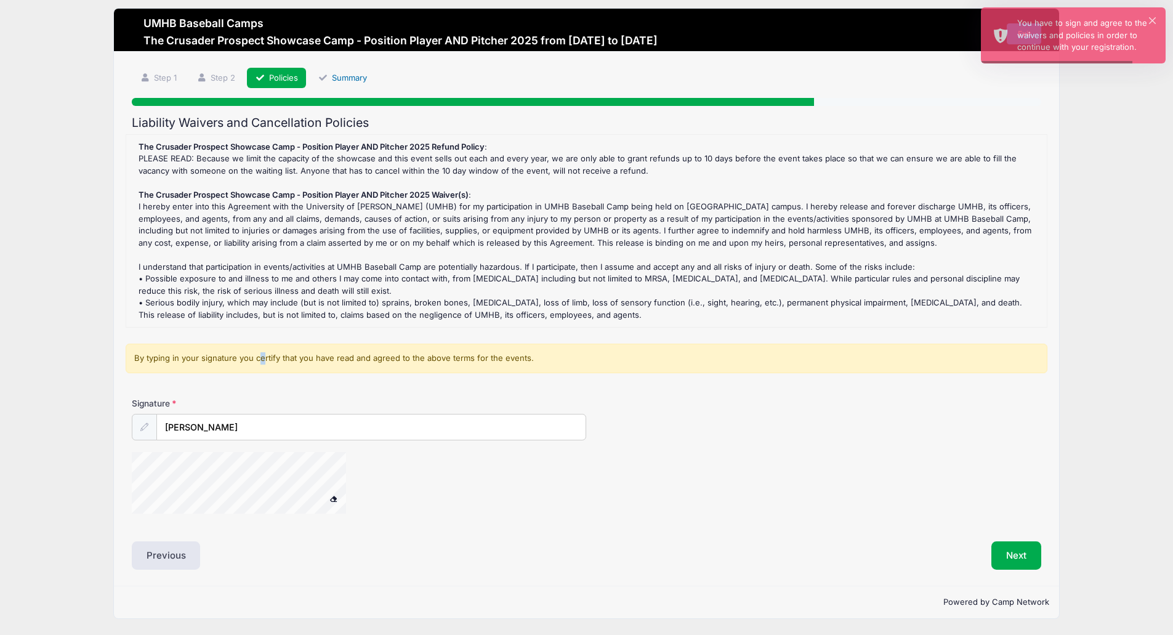
click at [356, 71] on link "Summary" at bounding box center [342, 78] width 65 height 20
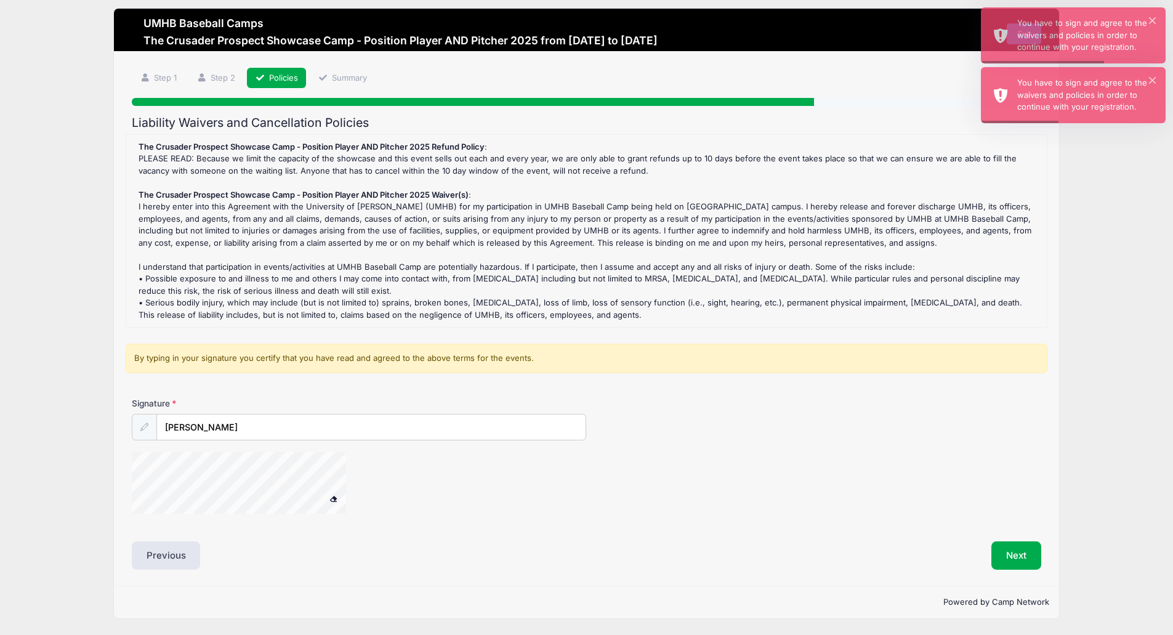
click at [347, 186] on div "The Crusader Prospect Showcase Camp - Position Player AND Pitcher 2025 Refund P…" at bounding box center [586, 231] width 908 height 180
click at [323, 148] on strong "The Crusader Prospect Showcase Camp - Position Player AND Pitcher 2025 Refund P…" at bounding box center [312, 147] width 346 height 10
click at [545, 153] on div "The Crusader Prospect Showcase Camp - Position Player AND Pitcher 2025 Refund P…" at bounding box center [586, 231] width 908 height 180
click at [459, 148] on strong "The Crusader Prospect Showcase Camp - Position Player AND Pitcher 2025 Refund P…" at bounding box center [312, 147] width 346 height 10
click at [434, 205] on div "The Crusader Prospect Showcase Camp - Position Player AND Pitcher 2025 Refund P…" at bounding box center [586, 231] width 908 height 180
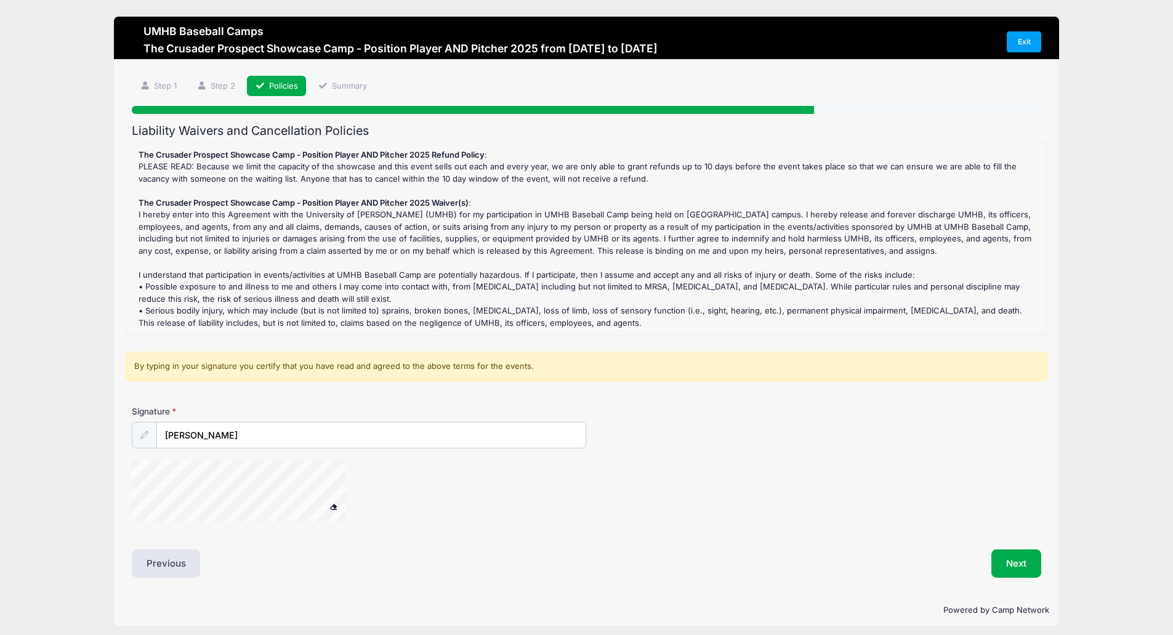
click at [504, 371] on div "By typing in your signature you certify that you have read and agreed to the ab…" at bounding box center [587, 367] width 922 height 30
click at [331, 502] on button at bounding box center [334, 506] width 22 height 15
click at [135, 432] on div at bounding box center [144, 435] width 25 height 26
click at [147, 438] on icon at bounding box center [144, 435] width 8 height 8
drag, startPoint x: 252, startPoint y: 431, endPoint x: 104, endPoint y: 430, distance: 148.4
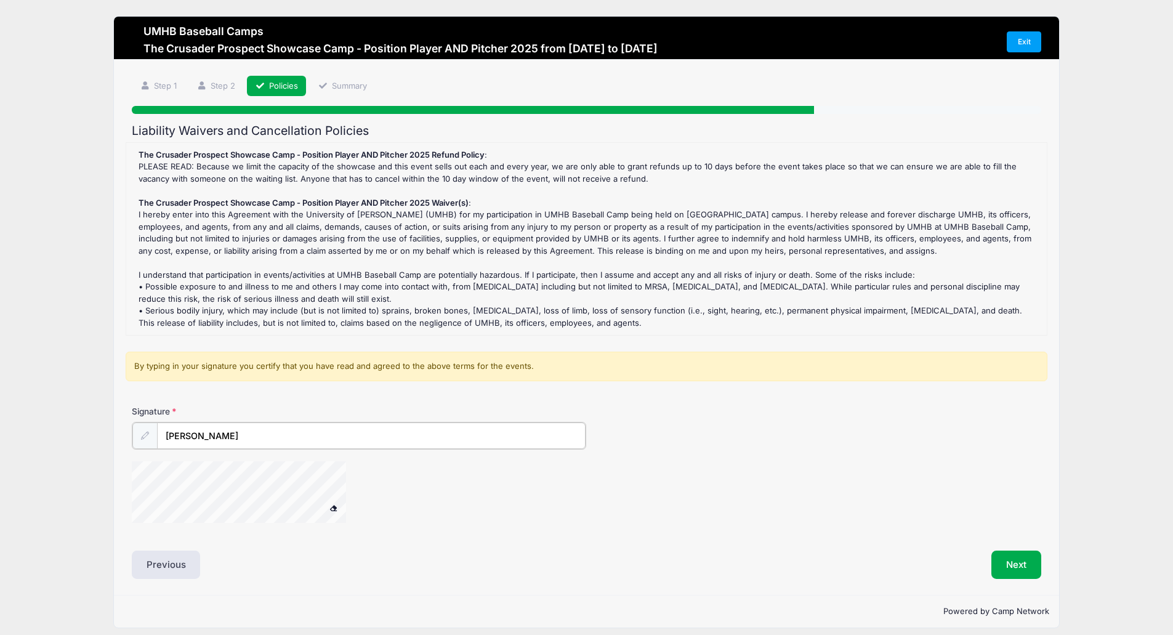
click at [104, 430] on div "UMHB Baseball Camps The Crusader Prospect Showcase Camp - Position Player AND P…" at bounding box center [586, 322] width 1136 height 644
click at [157, 432] on input "Signature" at bounding box center [371, 435] width 429 height 26
click at [147, 434] on icon at bounding box center [144, 435] width 8 height 8
click at [495, 452] on div "Signature" at bounding box center [587, 469] width 922 height 128
click at [247, 233] on div "The Crusader Prospect Showcase Camp - Position Player AND Pitcher 2025 Refund P…" at bounding box center [586, 239] width 908 height 180
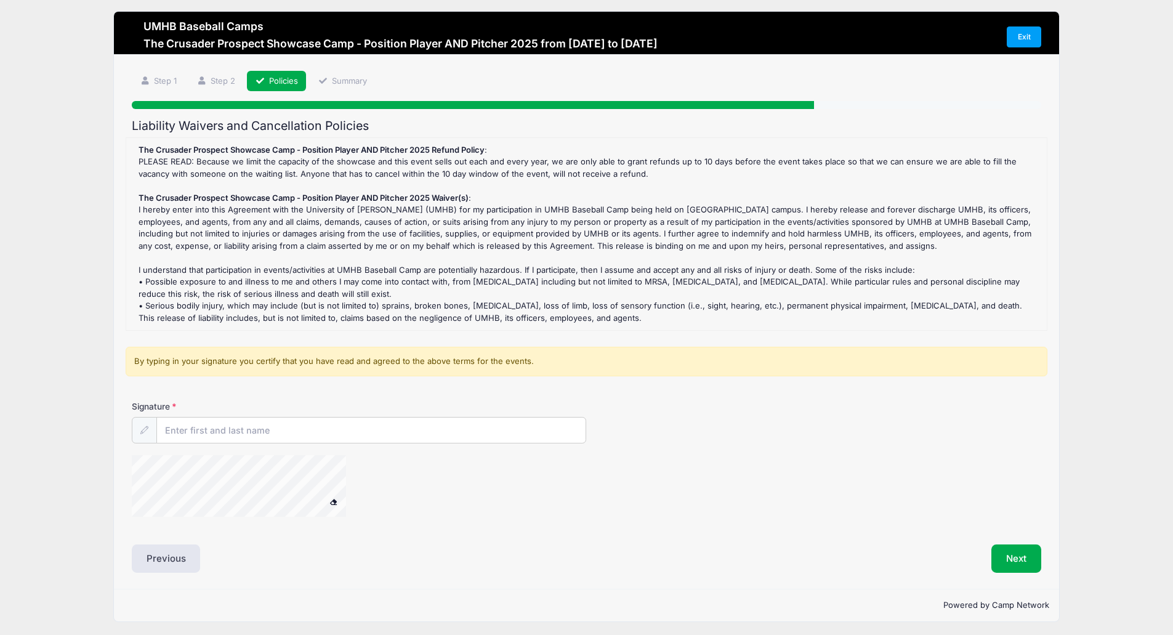
scroll to position [8, 0]
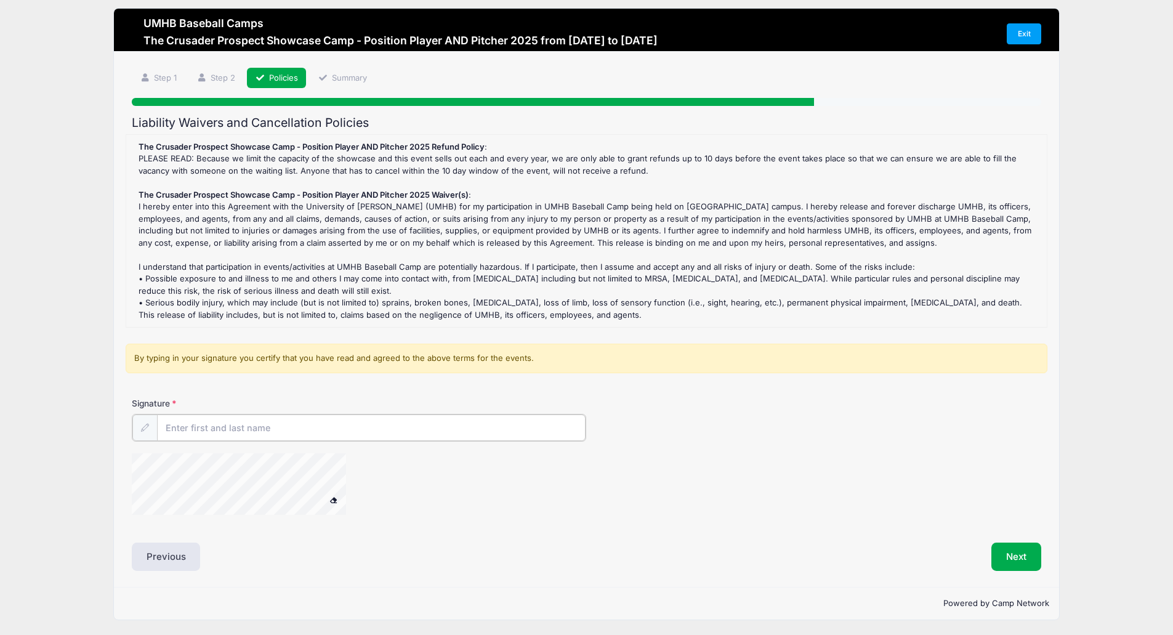
click at [304, 436] on input "Signature" at bounding box center [371, 427] width 429 height 26
type input "M"
type input "Andrew Daigle"
click at [333, 502] on span at bounding box center [333, 498] width 9 height 7
click at [1018, 558] on button "Next" at bounding box center [1016, 555] width 50 height 28
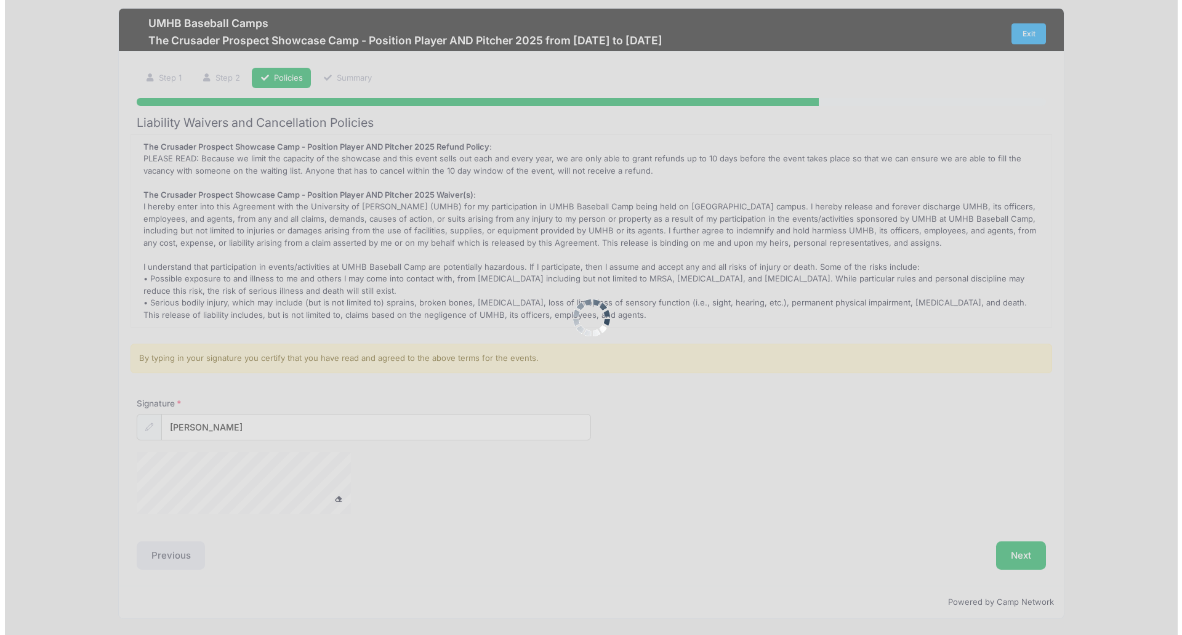
scroll to position [0, 0]
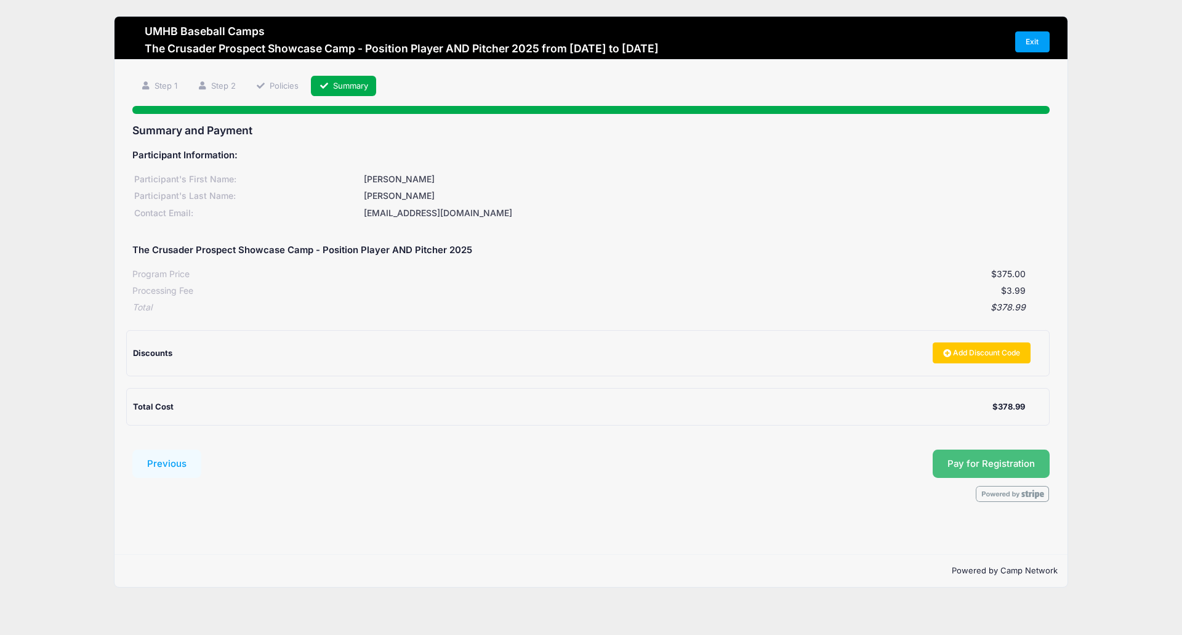
click at [1001, 464] on button "Pay for Registration" at bounding box center [991, 463] width 117 height 28
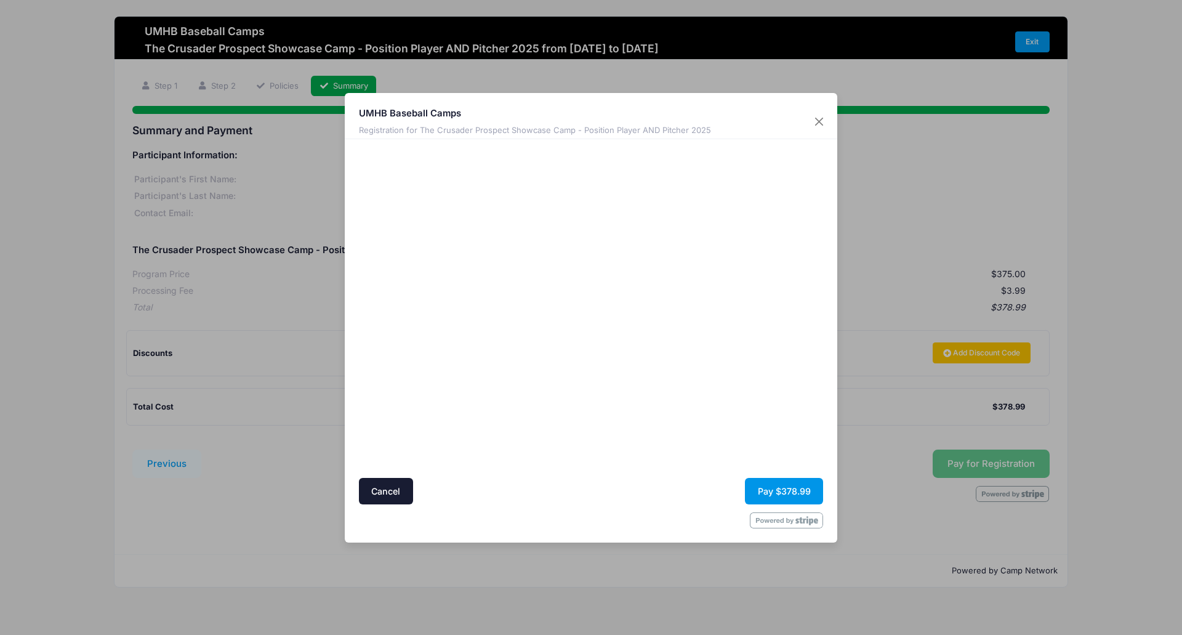
click at [778, 485] on button "Pay $378.99" at bounding box center [784, 491] width 78 height 26
click at [784, 485] on button "Pay $378.99" at bounding box center [784, 491] width 78 height 26
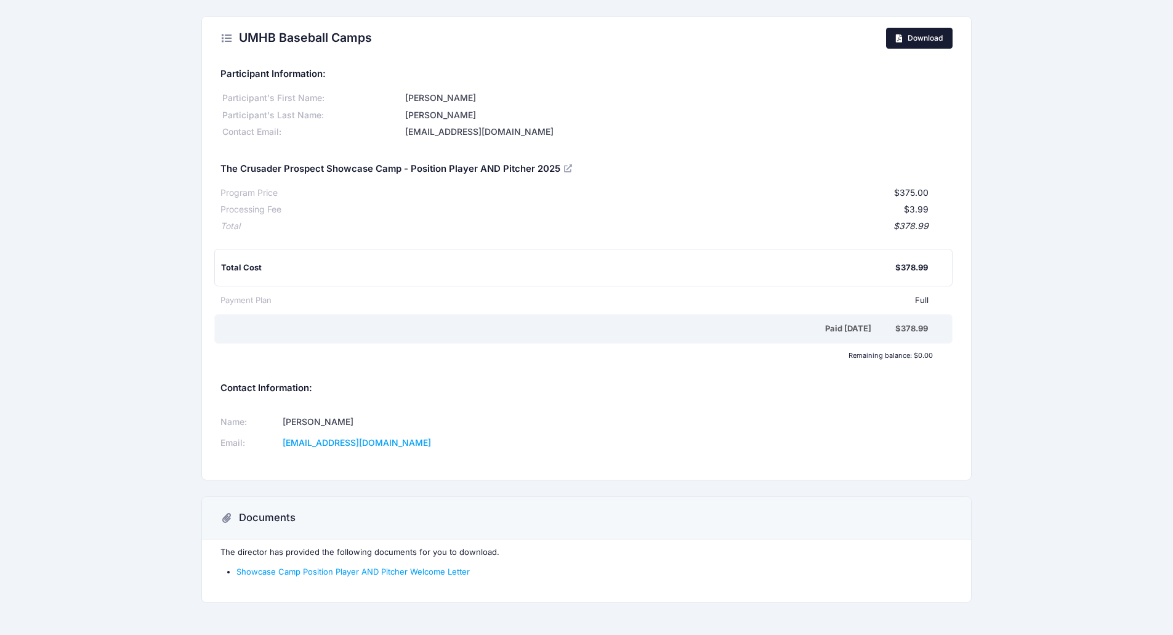
click at [935, 41] on span "Download" at bounding box center [924, 37] width 35 height 9
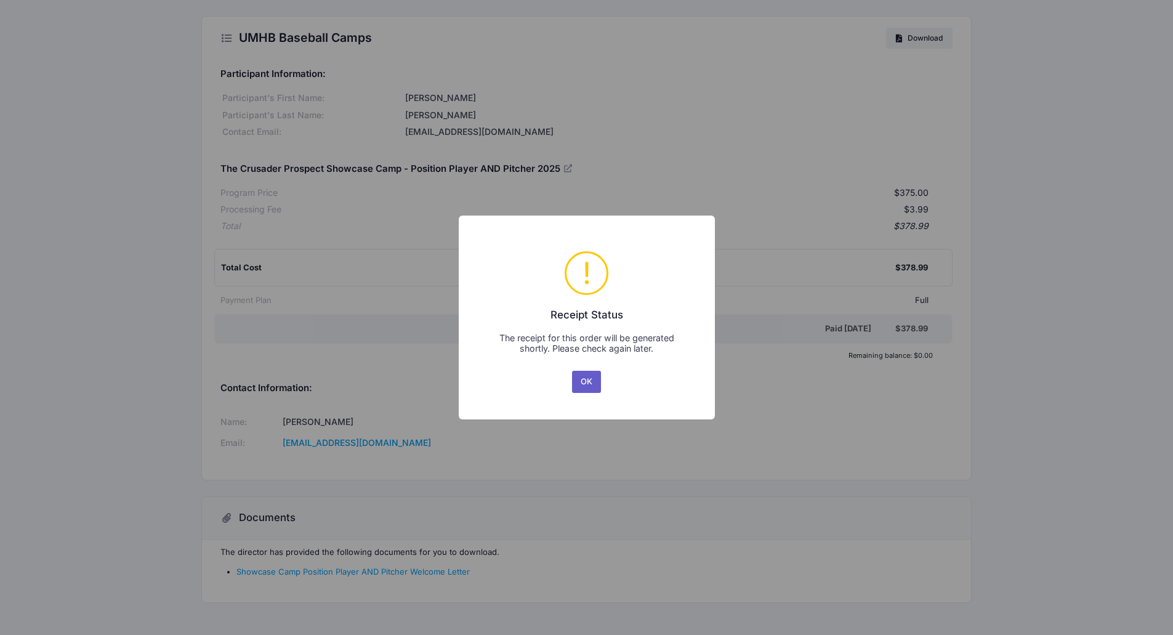
click at [584, 381] on button "OK" at bounding box center [587, 382] width 30 height 22
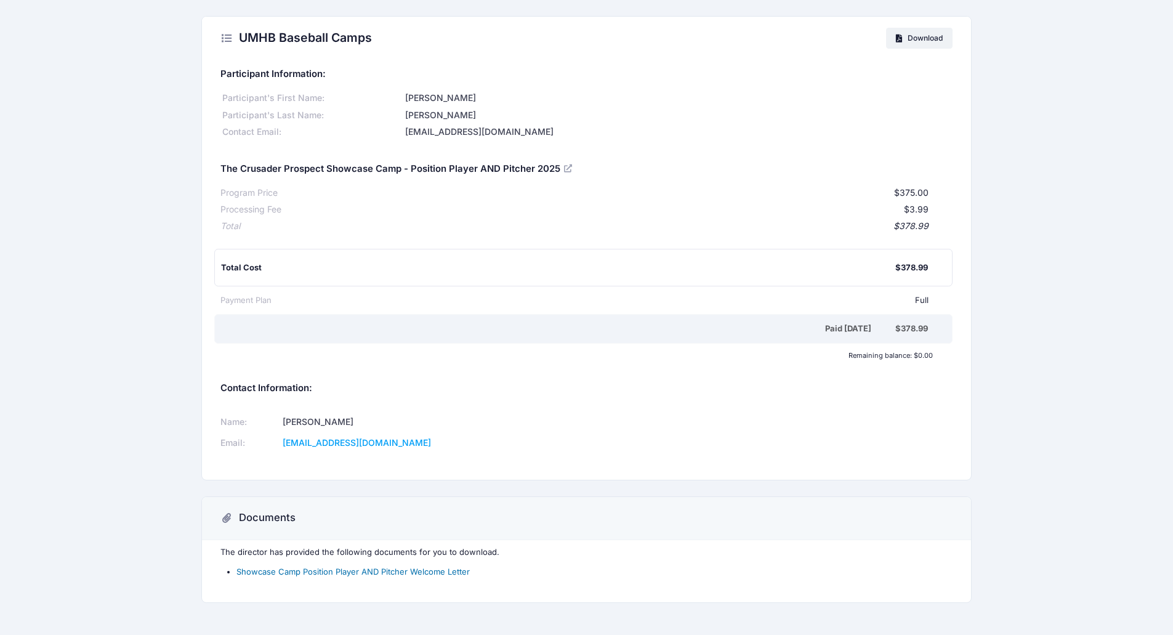
click at [352, 571] on link "Showcase Camp Position Player AND Pitcher Welcome Letter" at bounding box center [352, 571] width 233 height 10
